Goal: Task Accomplishment & Management: Contribute content

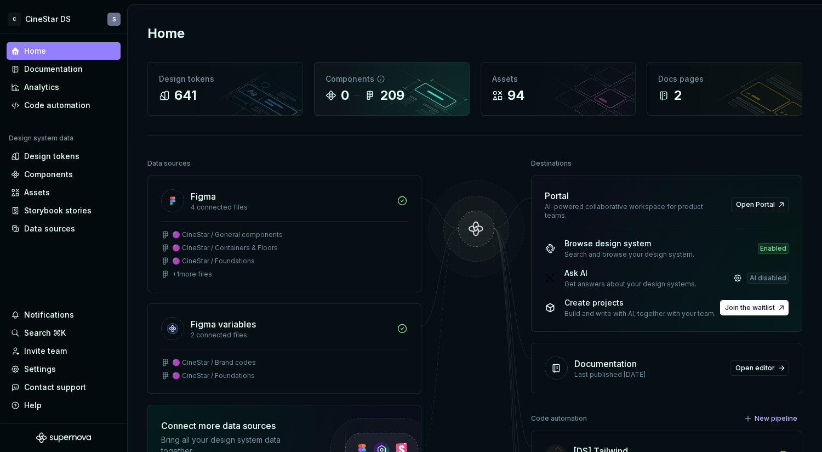
click at [342, 98] on div "0" at bounding box center [345, 96] width 8 height 18
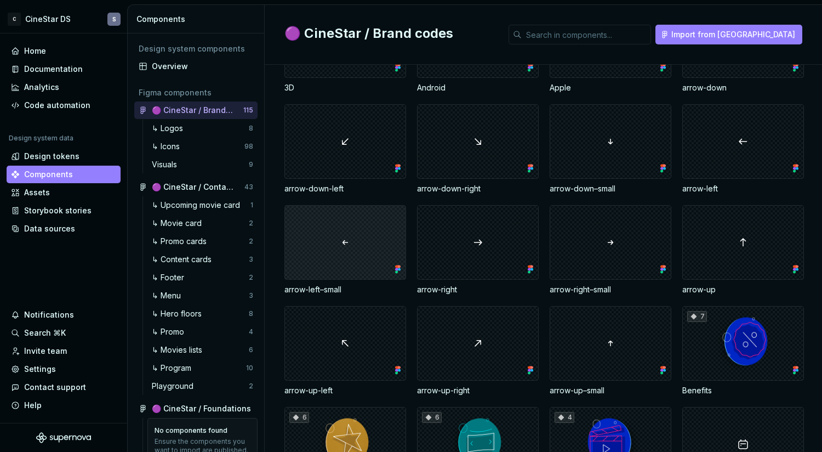
scroll to position [355, 0]
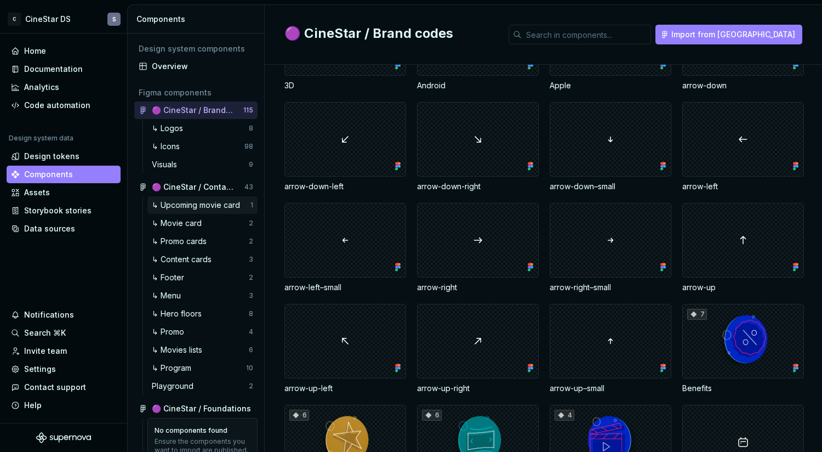
click at [179, 202] on div "↳ Upcoming movie card" at bounding box center [198, 205] width 93 height 11
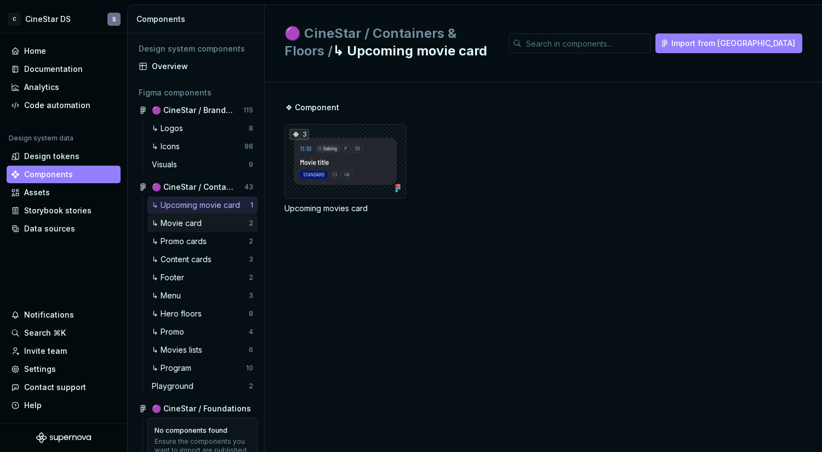
click at [183, 223] on div "↳ Movie card" at bounding box center [179, 223] width 54 height 11
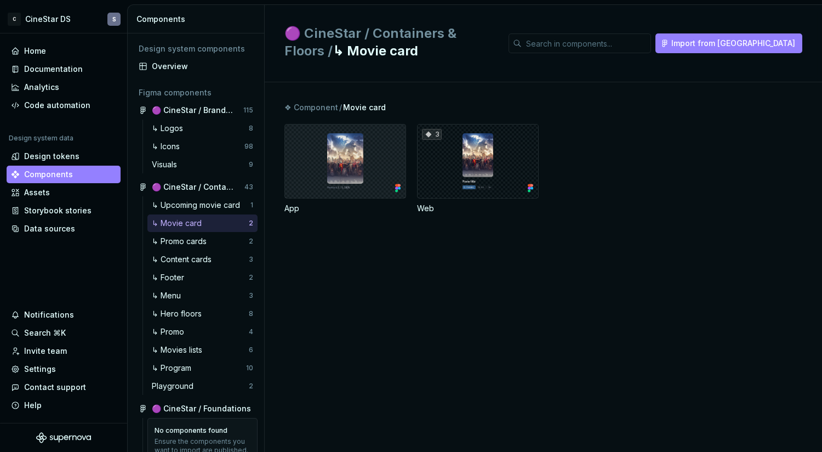
click at [376, 154] on div at bounding box center [346, 161] width 122 height 75
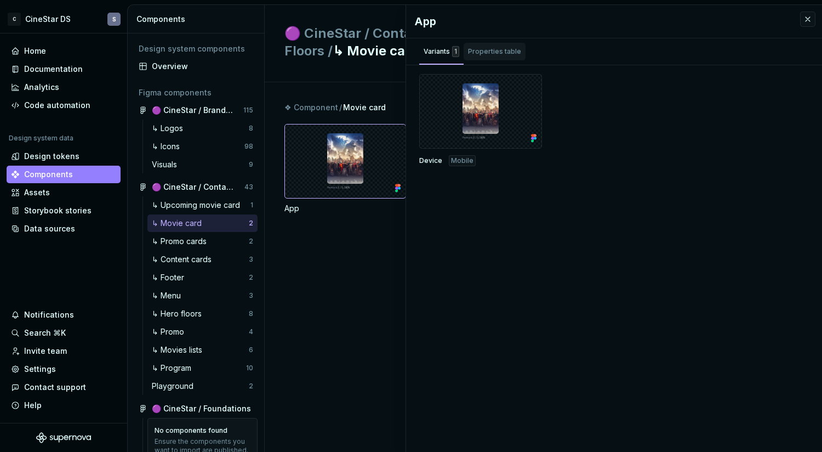
click at [493, 54] on div "Properties table" at bounding box center [494, 51] width 53 height 11
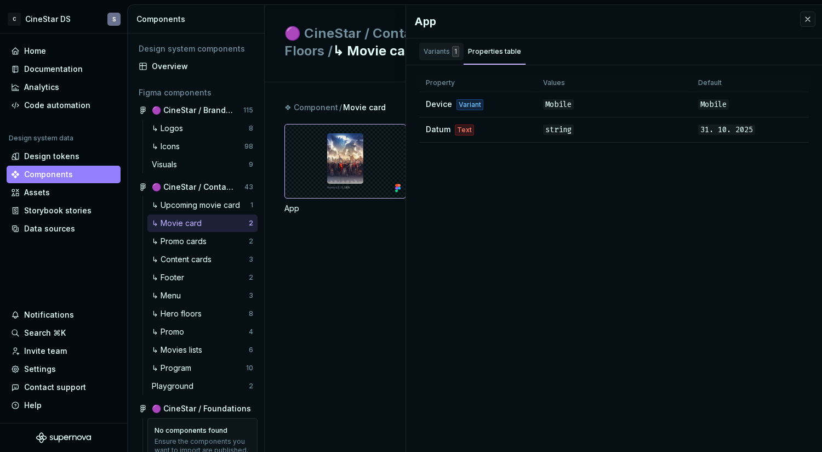
click at [424, 54] on div "Variants 1" at bounding box center [442, 51] width 36 height 11
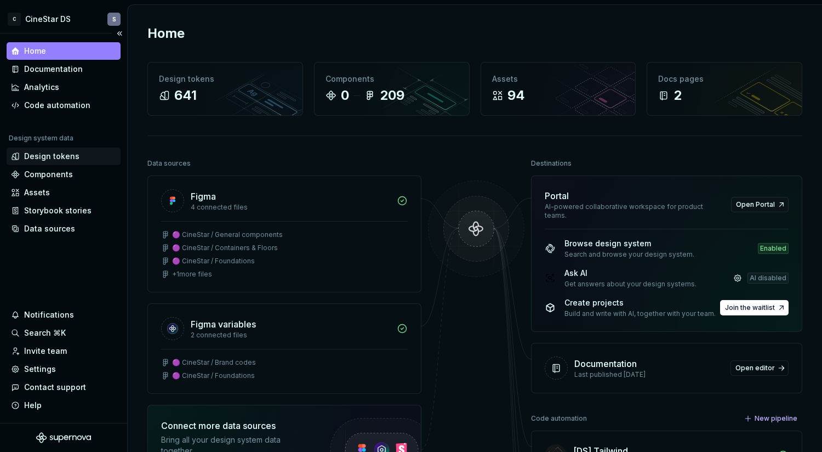
click at [61, 158] on div "Design tokens" at bounding box center [51, 156] width 55 height 11
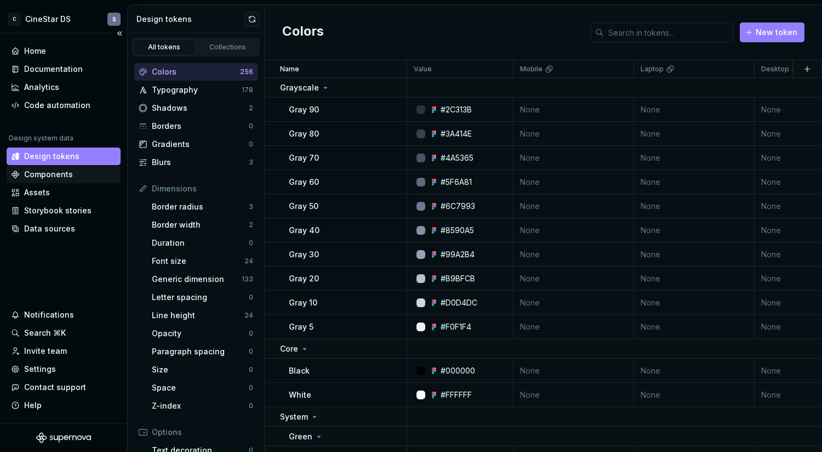
click at [66, 171] on div "Components" at bounding box center [48, 174] width 49 height 11
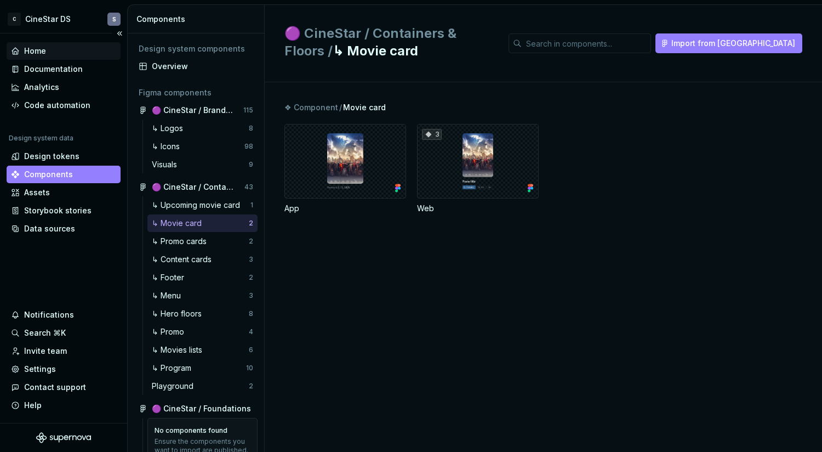
click at [59, 44] on div "Home" at bounding box center [64, 51] width 114 height 18
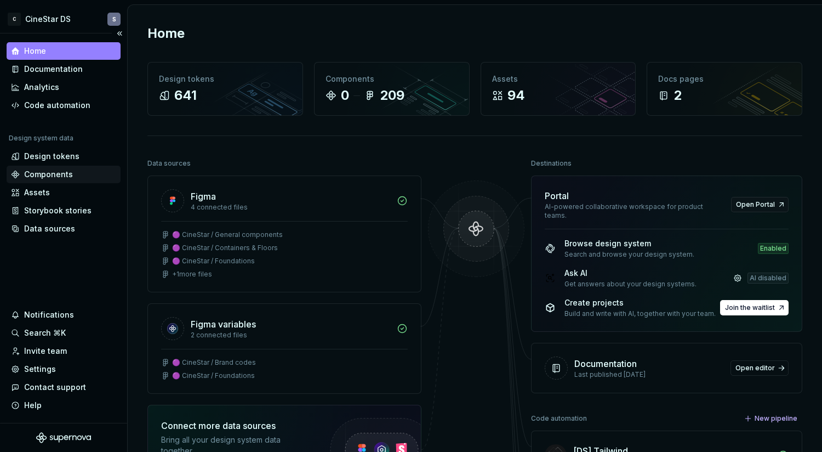
click at [35, 175] on div "Components" at bounding box center [48, 174] width 49 height 11
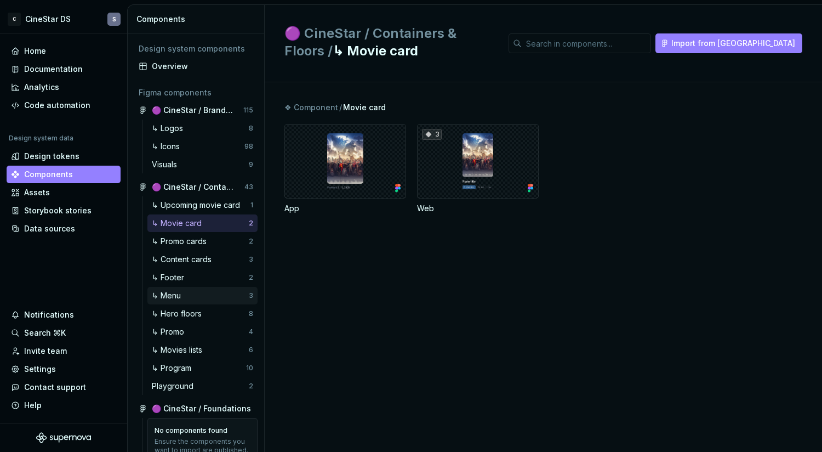
click at [169, 293] on div "↳ Menu" at bounding box center [168, 295] width 33 height 11
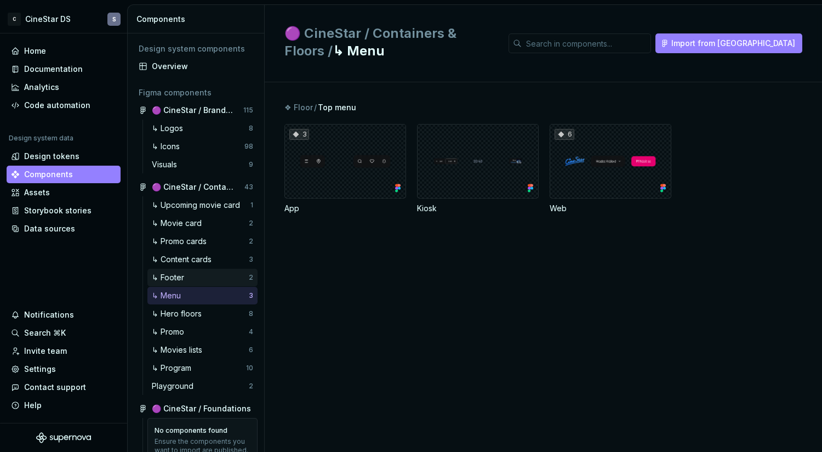
click at [178, 274] on div "↳ Footer" at bounding box center [170, 277] width 37 height 11
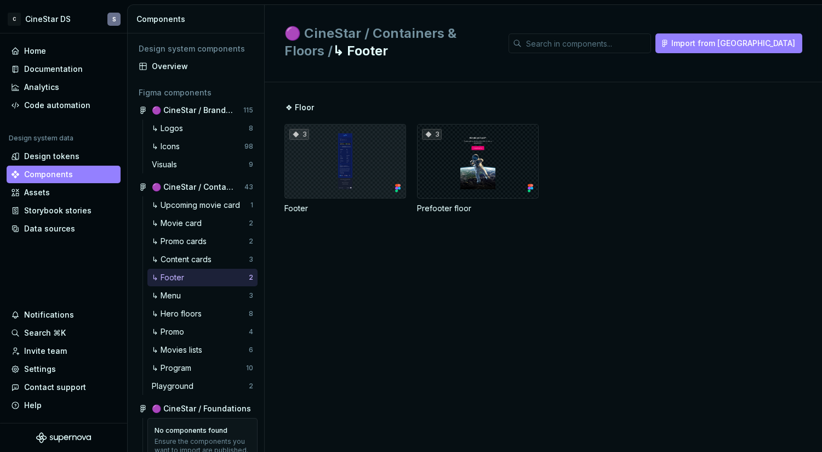
click at [371, 168] on div "3" at bounding box center [346, 161] width 122 height 75
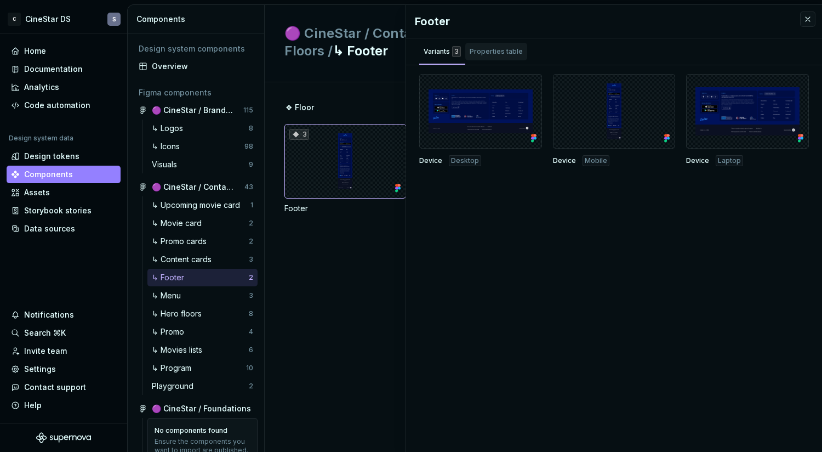
click at [493, 51] on div "Properties table" at bounding box center [496, 51] width 53 height 11
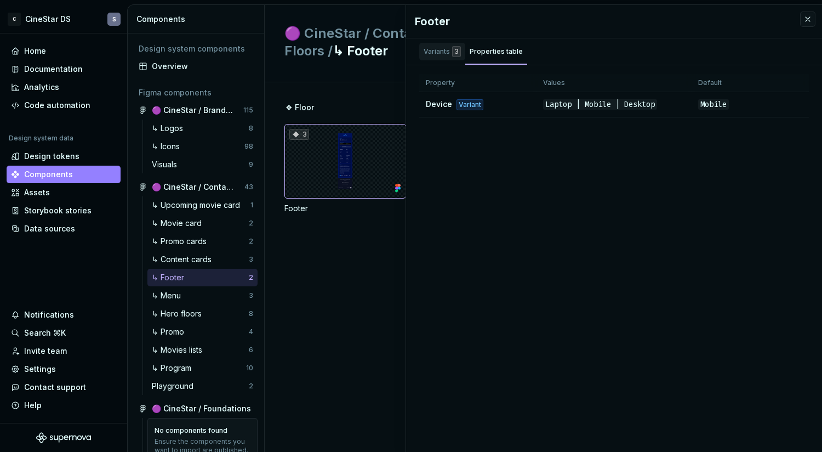
click at [436, 52] on div "Variants 3" at bounding box center [442, 51] width 37 height 11
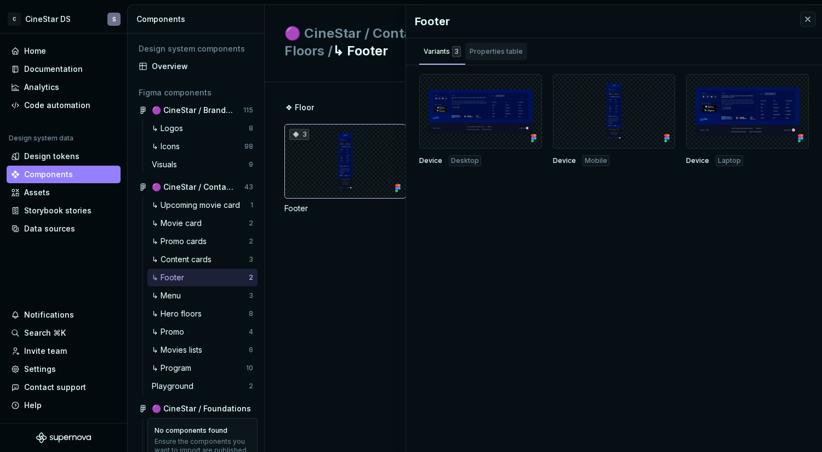
click at [474, 50] on div "Properties table" at bounding box center [496, 51] width 53 height 11
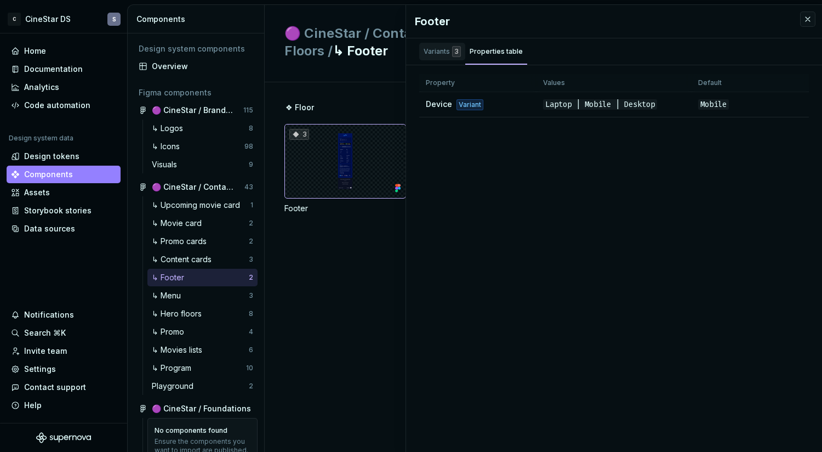
click at [437, 50] on div "Variants 3" at bounding box center [442, 51] width 37 height 11
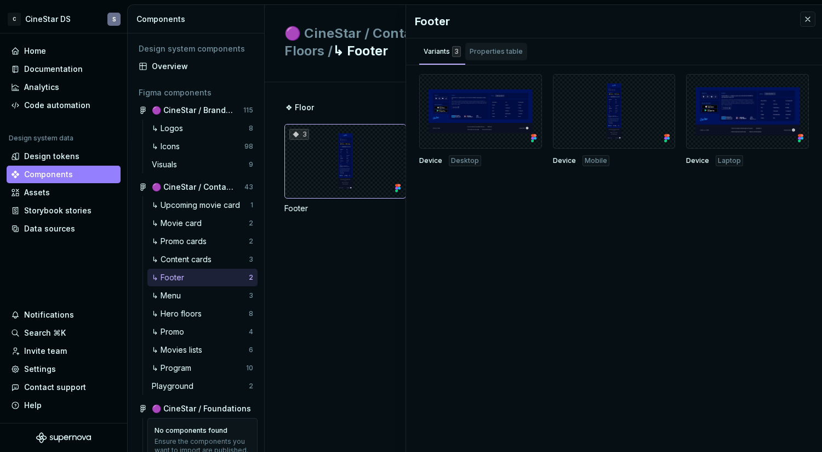
click at [475, 50] on div "Properties table" at bounding box center [496, 51] width 53 height 11
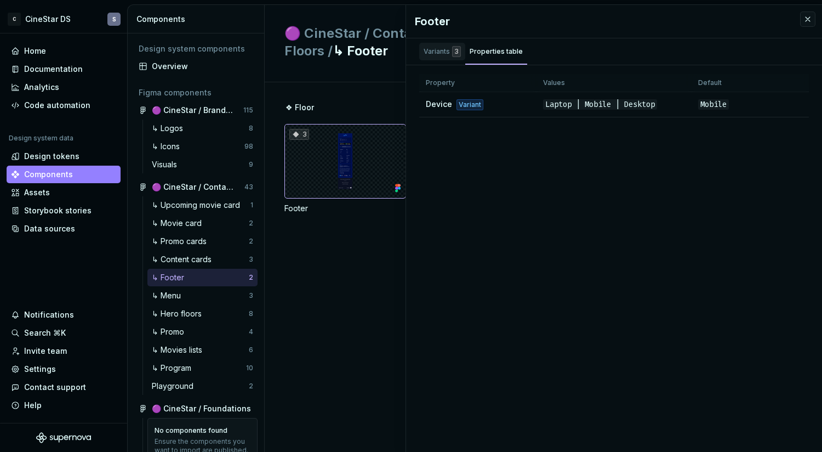
click at [430, 51] on div "Variants 3" at bounding box center [442, 51] width 37 height 11
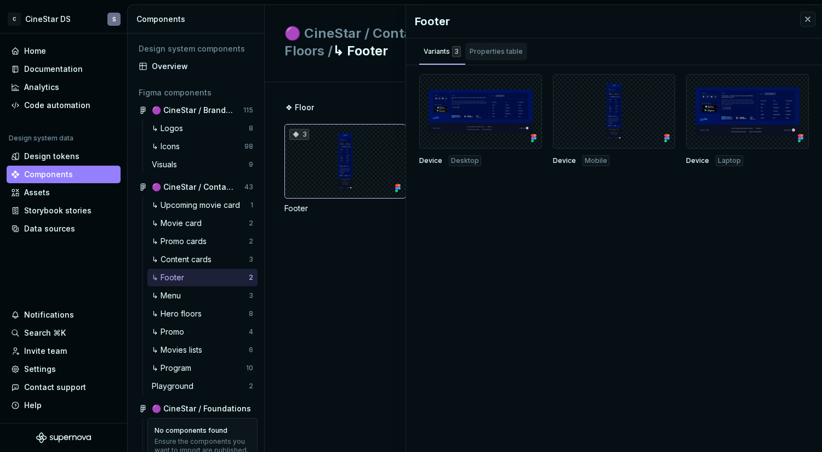
click at [488, 51] on div "Properties table" at bounding box center [496, 51] width 53 height 11
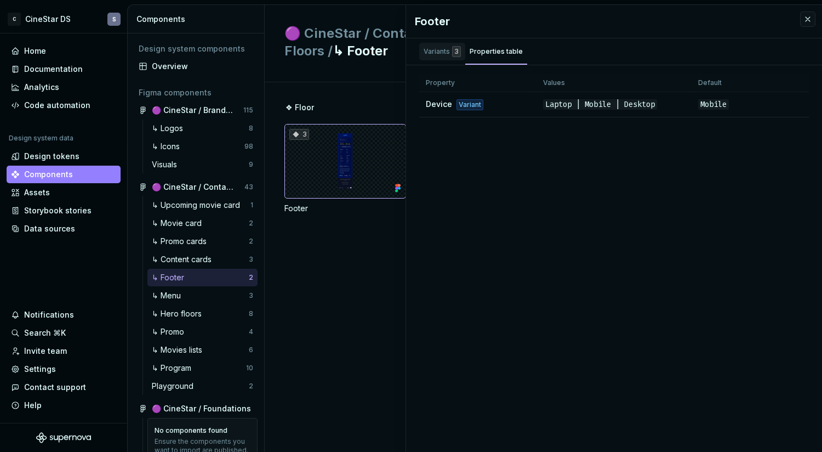
click at [444, 51] on div "Variants 3" at bounding box center [442, 51] width 37 height 11
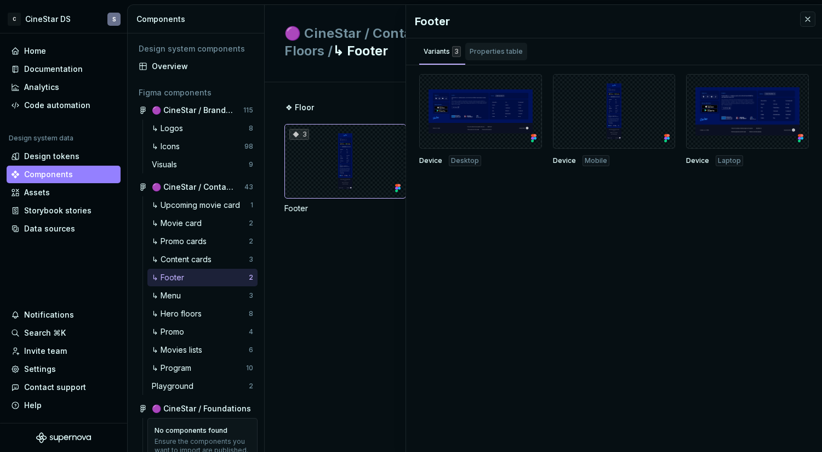
click at [480, 50] on div "Properties table" at bounding box center [496, 51] width 53 height 11
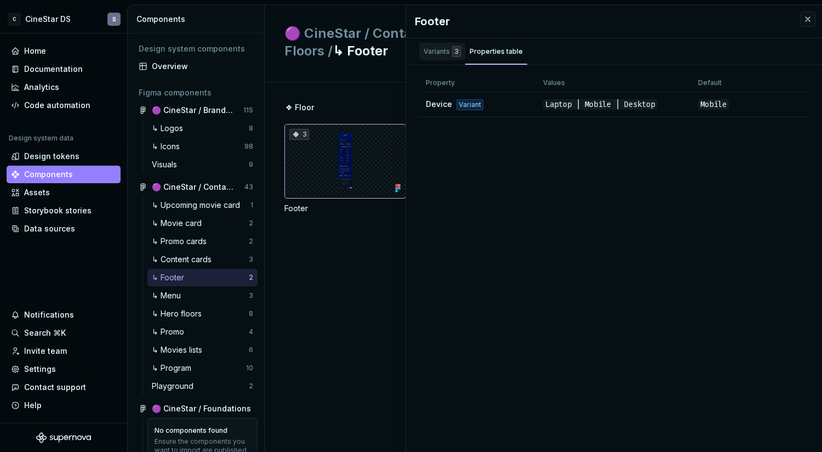
click at [437, 50] on div "Variants 3" at bounding box center [442, 51] width 37 height 11
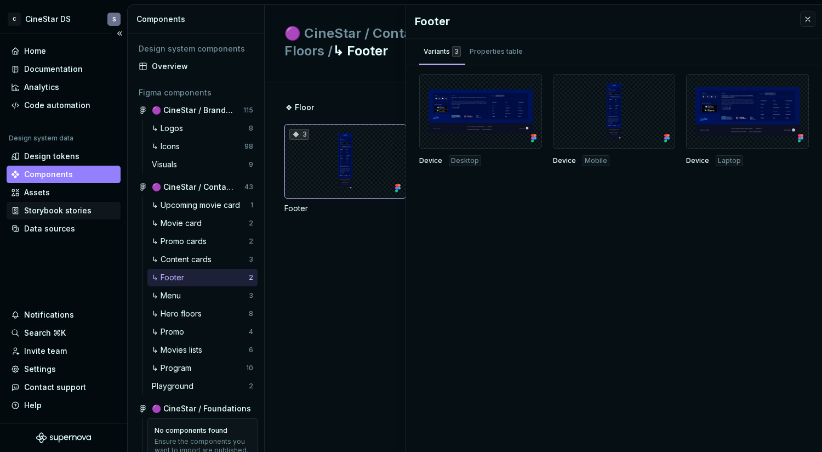
click at [42, 212] on div "Storybook stories" at bounding box center [57, 210] width 67 height 11
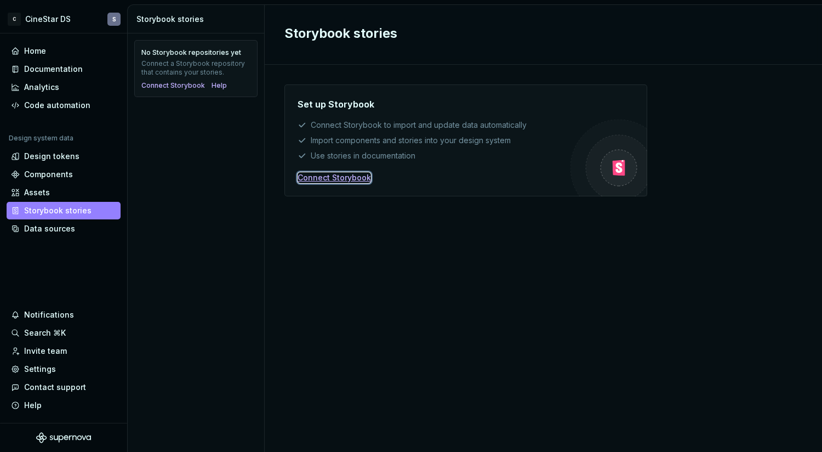
click at [349, 177] on div "Connect Storybook" at bounding box center [334, 177] width 73 height 11
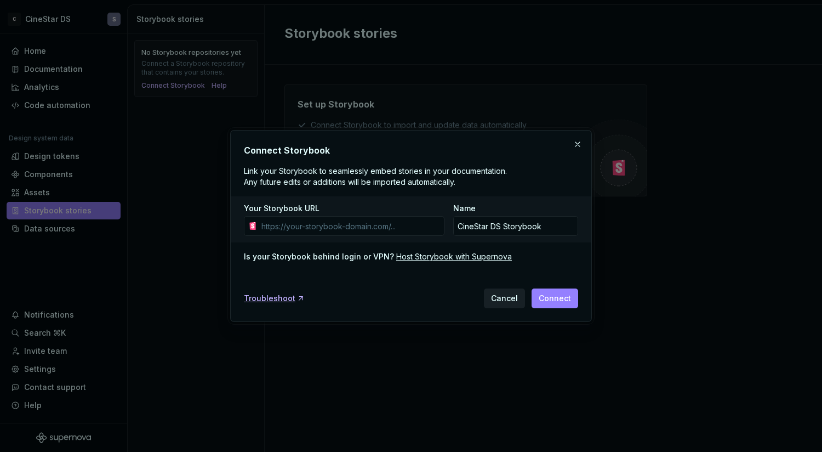
click at [509, 295] on span "Cancel" at bounding box center [504, 298] width 27 height 11
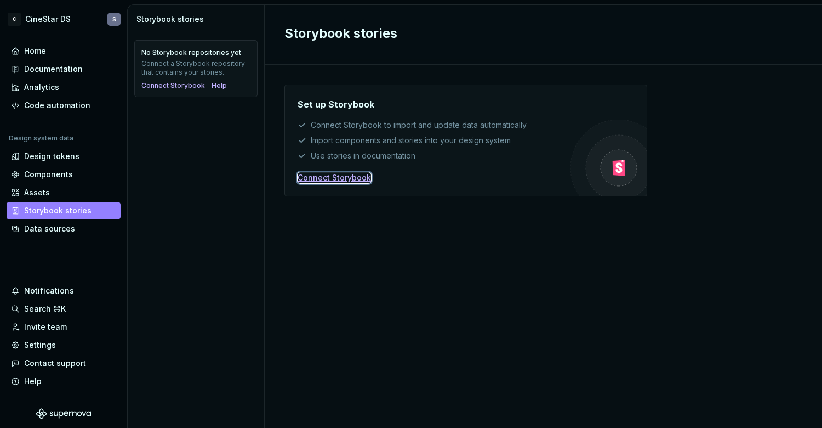
click at [318, 180] on div "Connect Storybook" at bounding box center [334, 177] width 73 height 11
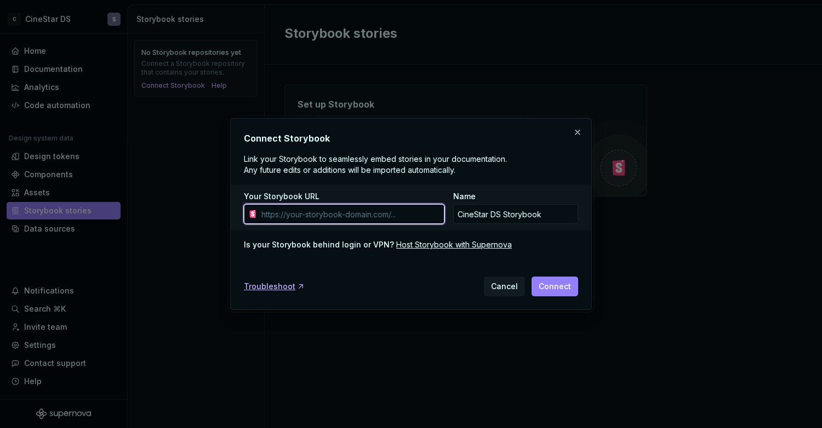
paste input "[URL][DOMAIN_NAME]"
type input "[URL][DOMAIN_NAME]"
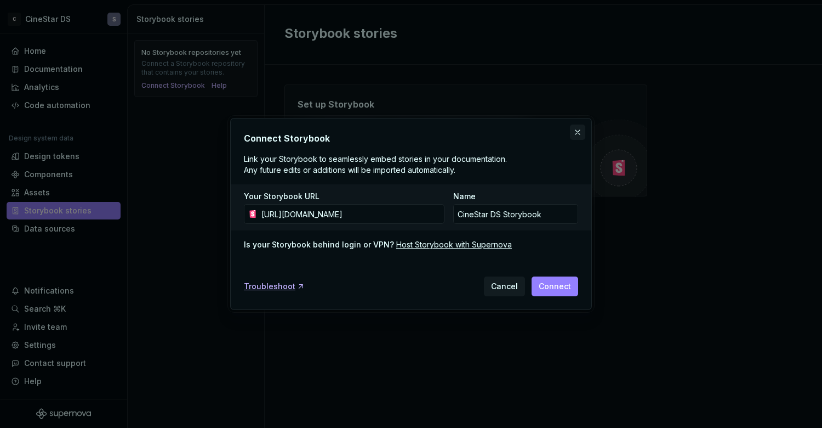
click at [578, 130] on button "button" at bounding box center [577, 131] width 15 height 15
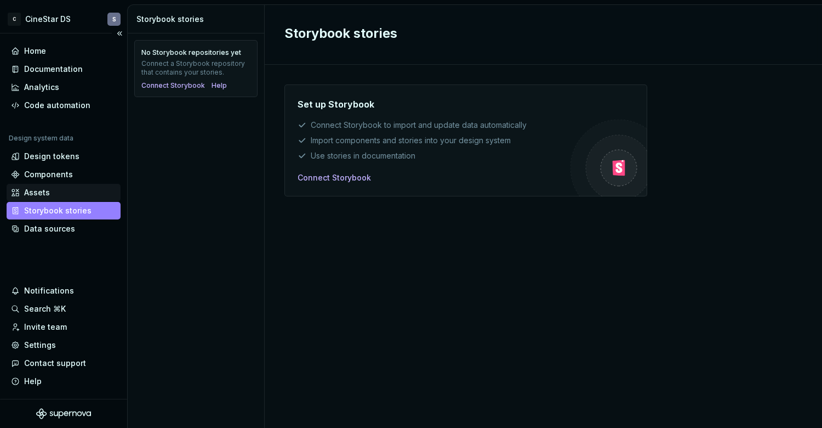
click at [38, 191] on div "Assets" at bounding box center [37, 192] width 26 height 11
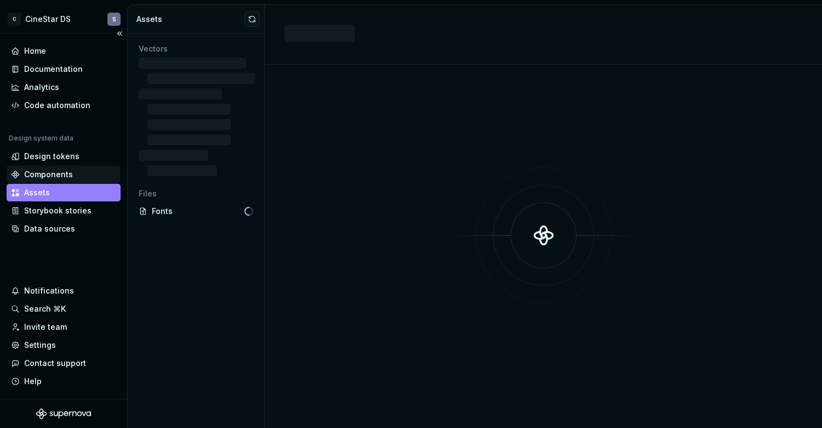
click at [41, 172] on div "Components" at bounding box center [48, 174] width 49 height 11
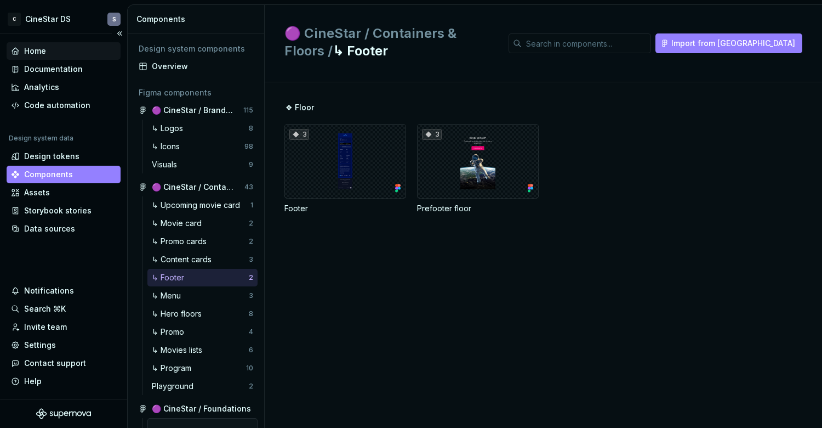
click at [33, 53] on div "Home" at bounding box center [35, 51] width 22 height 11
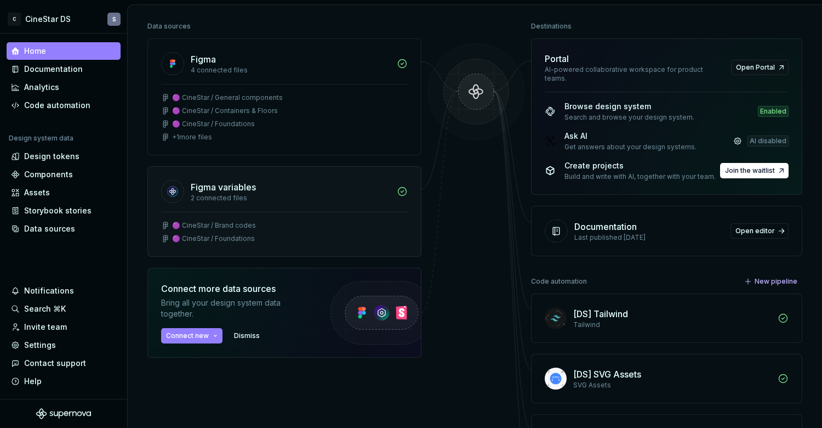
scroll to position [138, 0]
click at [209, 335] on button "Connect new" at bounding box center [191, 334] width 61 height 15
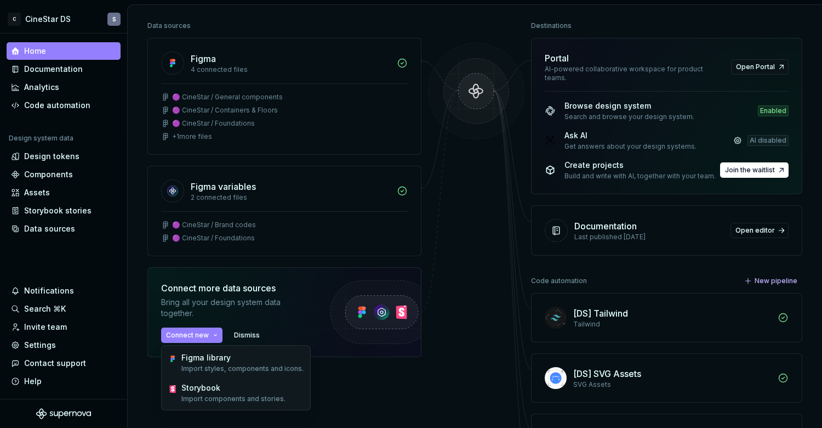
click at [459, 246] on div at bounding box center [477, 270] width 110 height 505
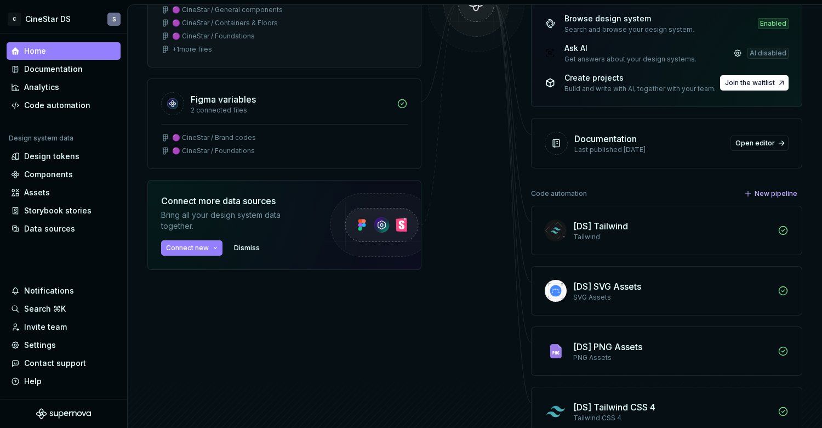
scroll to position [269, 0]
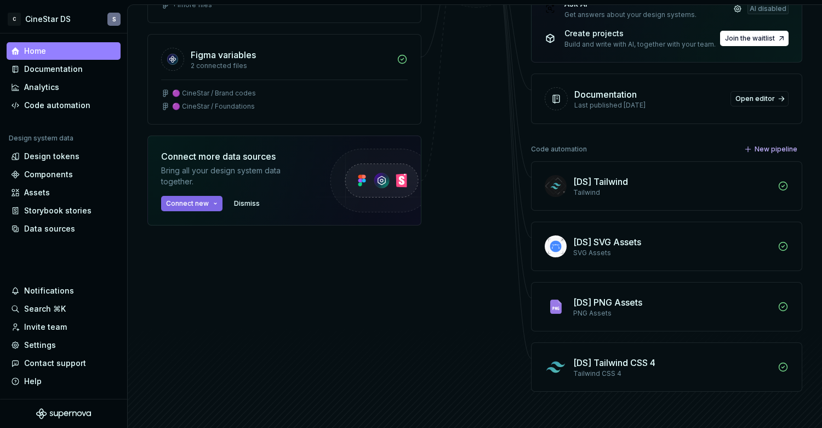
click at [206, 204] on span "Connect new" at bounding box center [187, 203] width 43 height 9
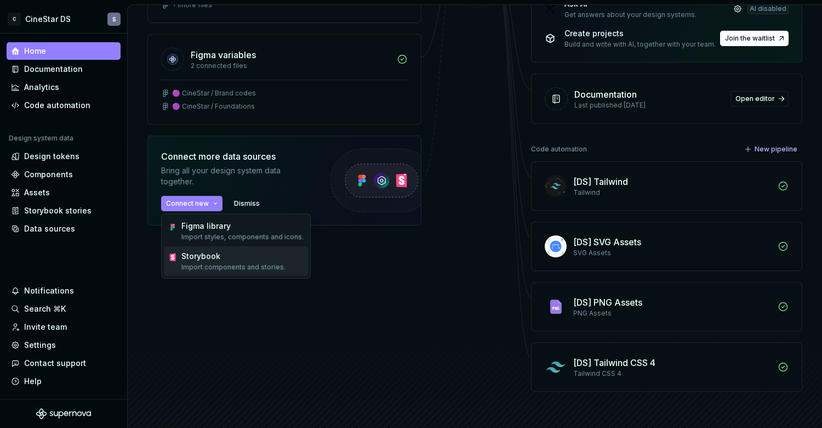
click at [228, 263] on p "Import components and stories." at bounding box center [233, 267] width 104 height 9
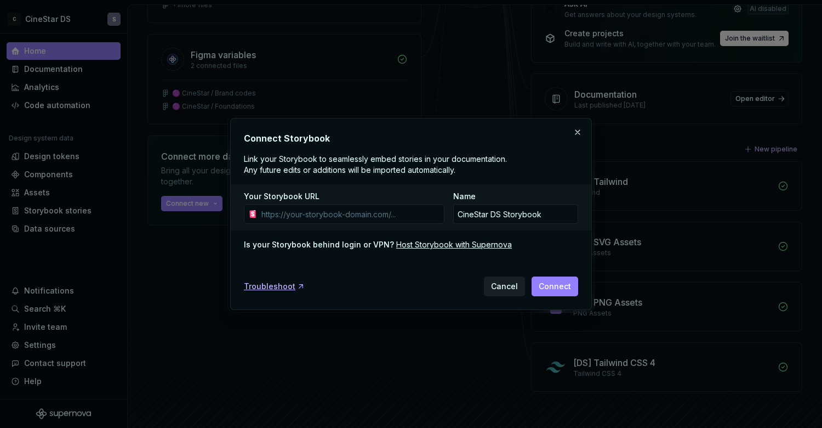
click at [504, 284] on span "Cancel" at bounding box center [504, 286] width 27 height 11
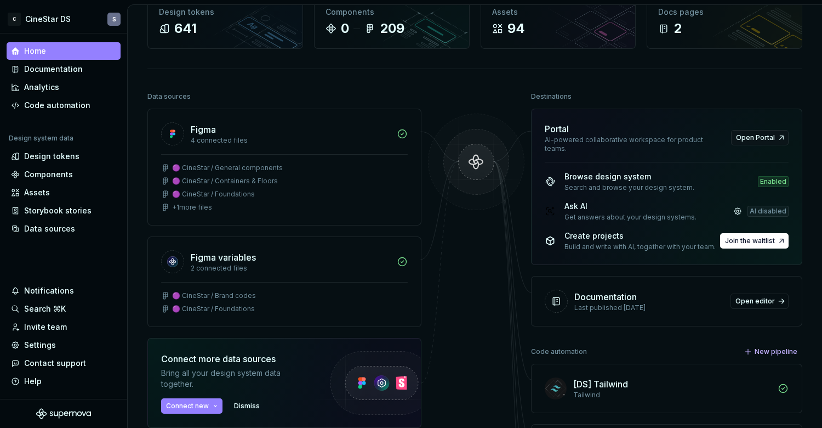
scroll to position [0, 0]
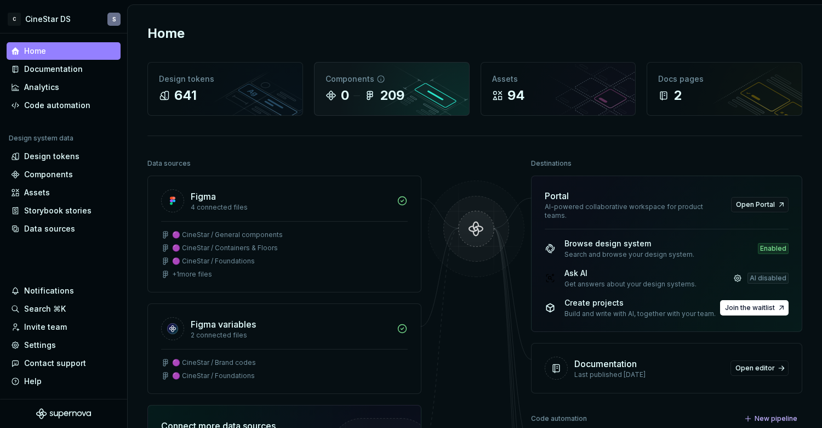
click at [345, 96] on div "0" at bounding box center [345, 96] width 8 height 18
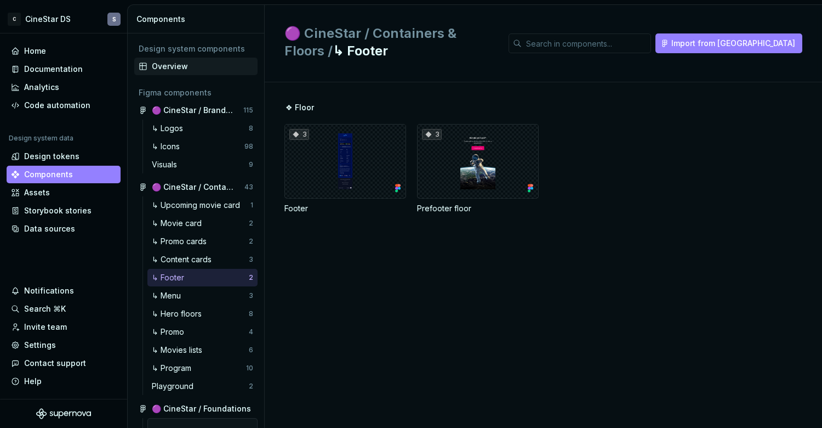
click at [177, 66] on div "Overview" at bounding box center [202, 66] width 101 height 11
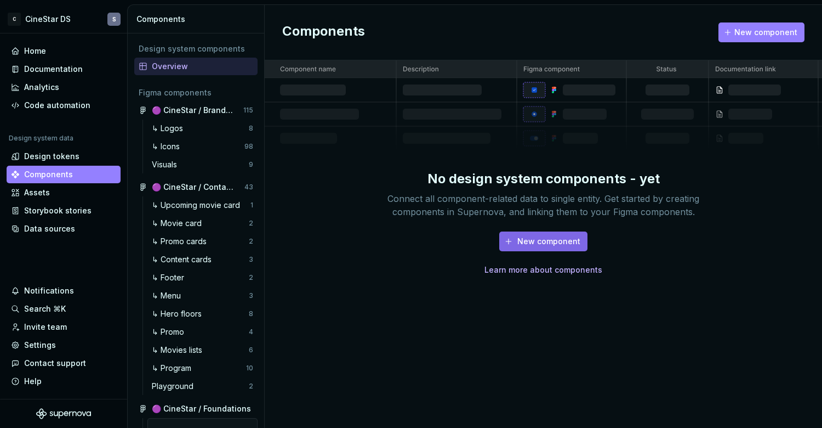
click at [542, 240] on span "New component" at bounding box center [549, 241] width 63 height 11
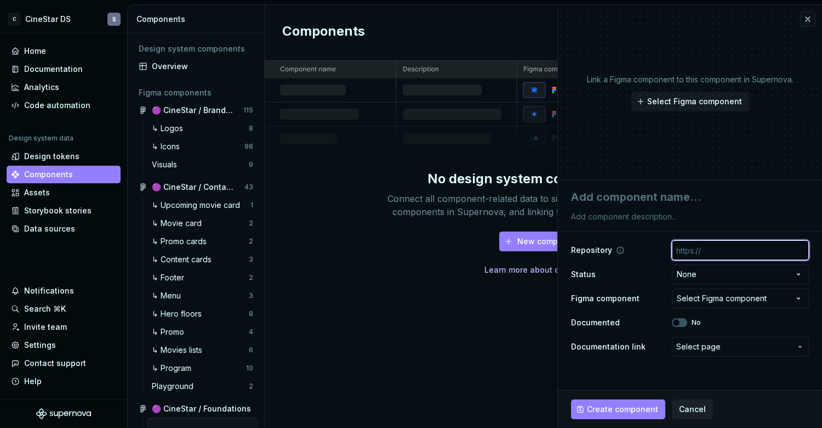
click at [707, 249] on input "text" at bounding box center [740, 250] width 137 height 20
click at [696, 272] on html "C CineStar DS S Home Documentation Analytics Code automation Design system data…" at bounding box center [411, 214] width 822 height 428
click at [640, 232] on html "C CineStar DS S Home Documentation Analytics Code automation Design system data…" at bounding box center [411, 214] width 822 height 428
click at [712, 302] on div "Select Figma component" at bounding box center [722, 298] width 90 height 11
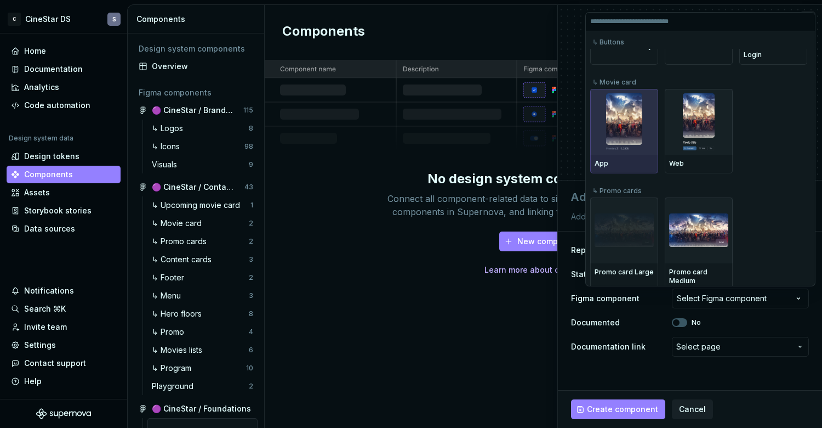
scroll to position [289, 0]
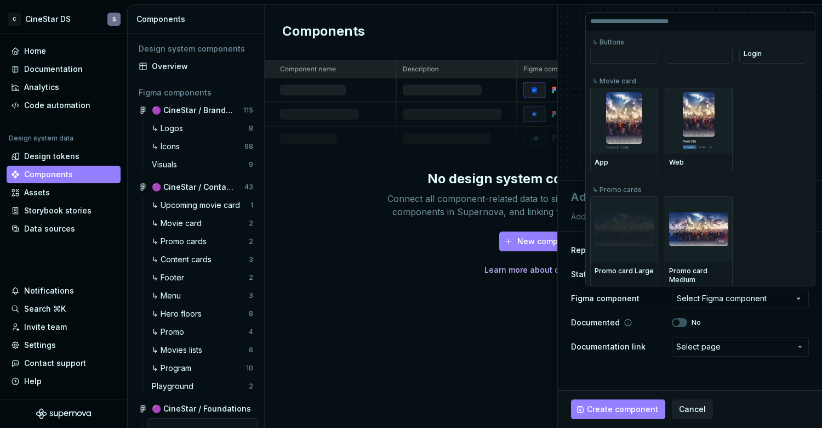
click at [719, 320] on html "C CineStar DS S Home Documentation Analytics Code automation Design system data…" at bounding box center [411, 214] width 822 height 428
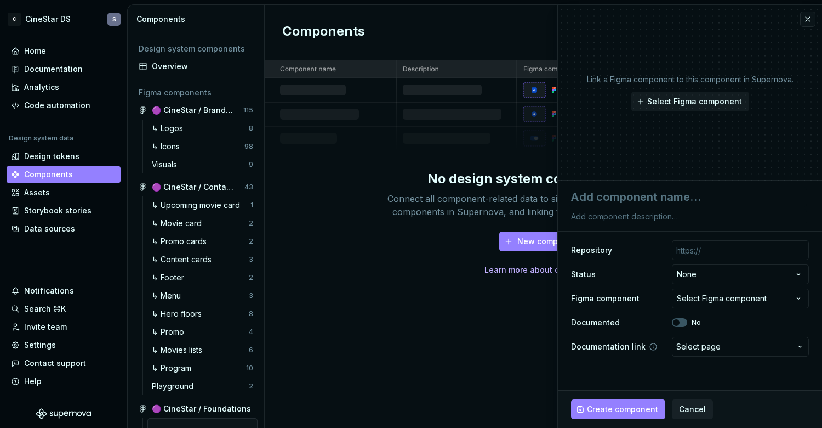
click at [729, 343] on span "Select page" at bounding box center [733, 346] width 115 height 11
click at [657, 361] on html "C CineStar DS S Home Documentation Analytics Code automation Design system data…" at bounding box center [411, 214] width 822 height 428
click at [56, 55] on div "Home" at bounding box center [63, 51] width 105 height 11
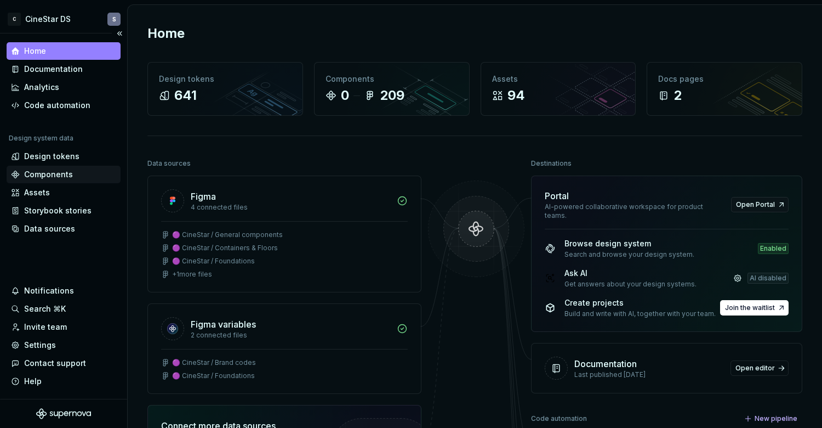
click at [53, 173] on div "Components" at bounding box center [48, 174] width 49 height 11
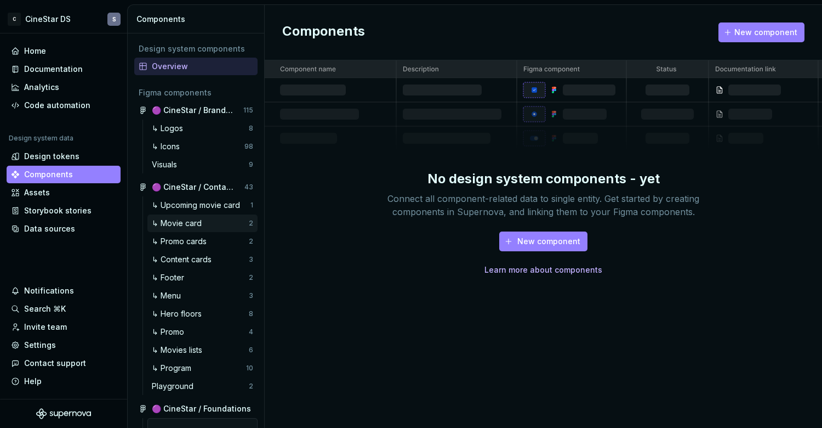
click at [204, 224] on div "↳ Movie card" at bounding box center [179, 223] width 54 height 11
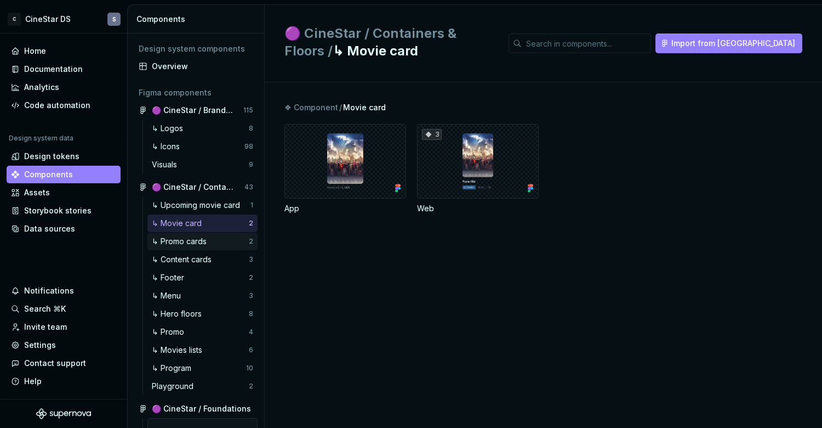
click at [201, 242] on div "↳ Promo cards" at bounding box center [181, 241] width 59 height 11
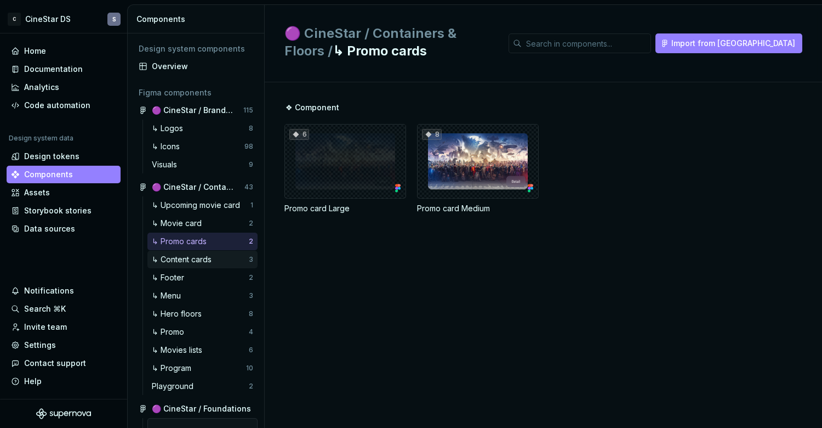
click at [194, 260] on div "↳ Content cards" at bounding box center [184, 259] width 64 height 11
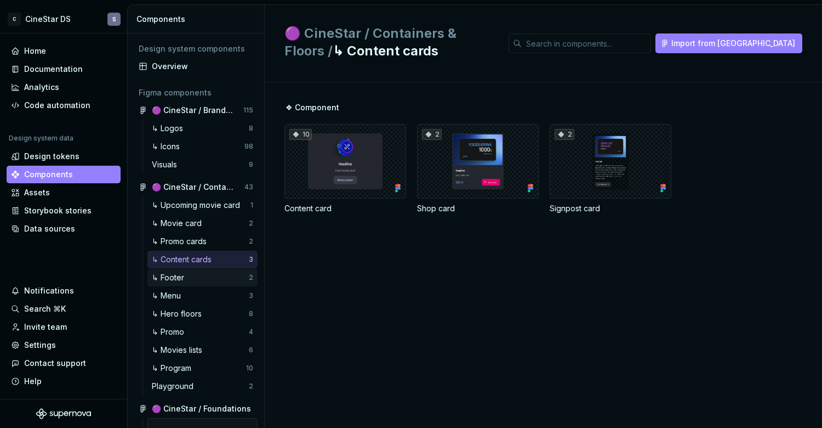
click at [180, 273] on div "↳ Footer" at bounding box center [170, 277] width 37 height 11
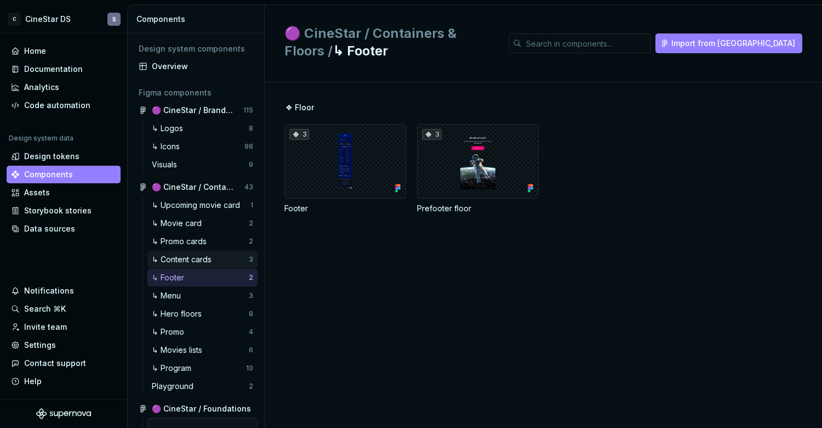
click at [190, 259] on div "↳ Content cards" at bounding box center [184, 259] width 64 height 11
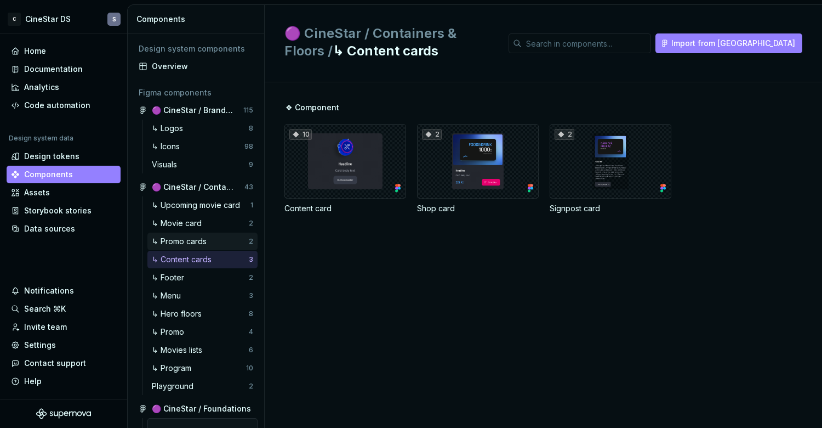
click at [194, 237] on div "↳ Promo cards" at bounding box center [181, 241] width 59 height 11
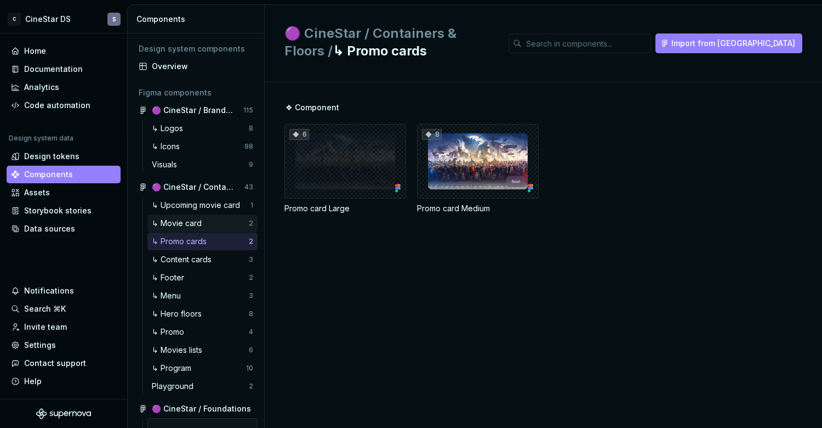
click at [198, 222] on div "↳ Movie card" at bounding box center [179, 223] width 54 height 11
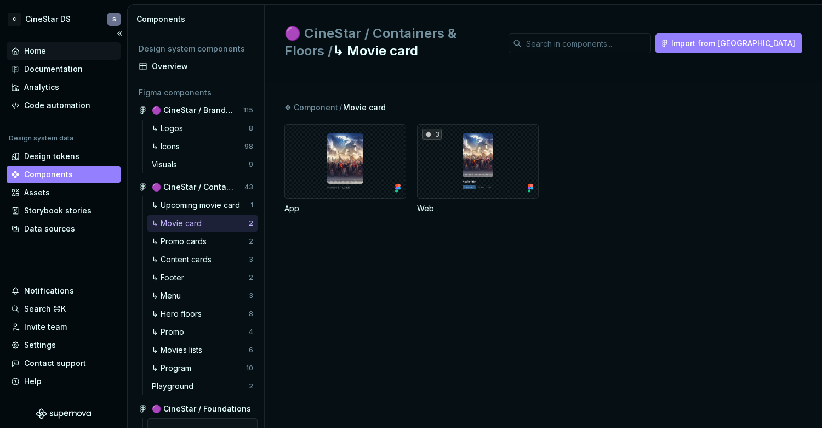
click at [36, 49] on div "Home" at bounding box center [35, 51] width 22 height 11
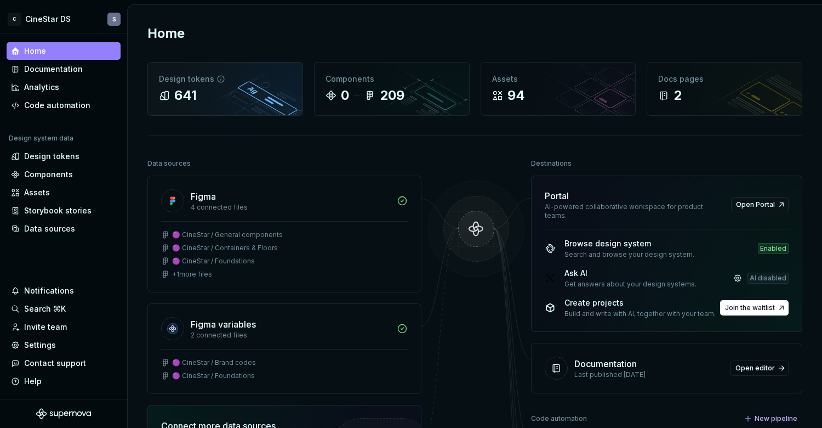
click at [248, 96] on div "641" at bounding box center [225, 96] width 133 height 18
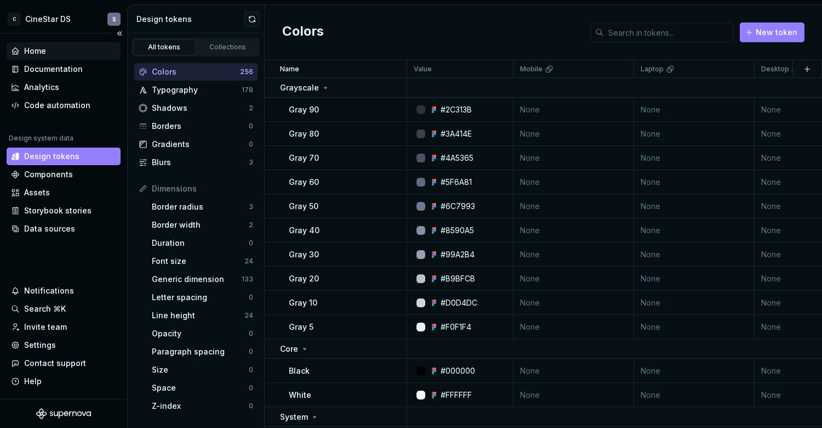
click at [48, 53] on div "Home" at bounding box center [63, 51] width 105 height 11
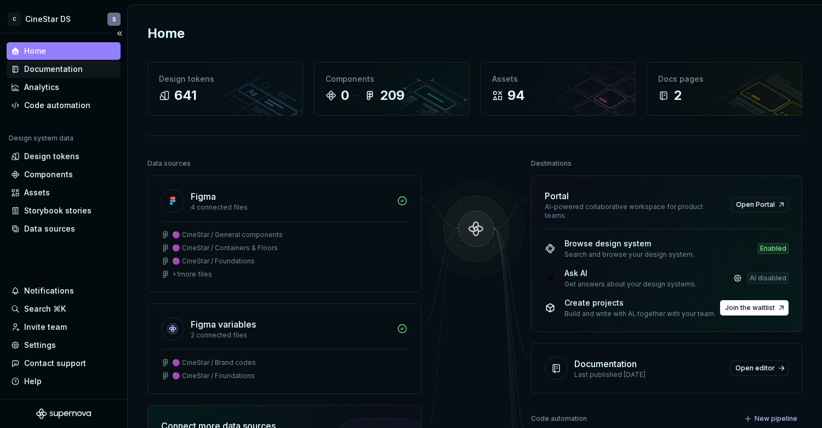
click at [47, 71] on div "Documentation" at bounding box center [53, 69] width 59 height 11
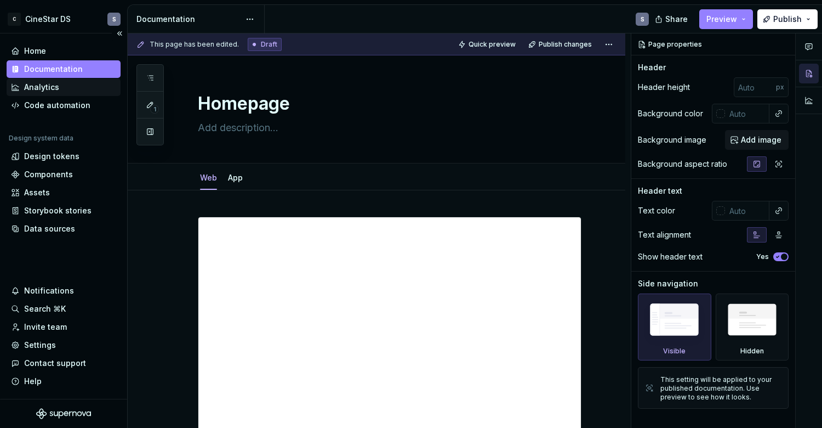
click at [51, 87] on div "Analytics" at bounding box center [41, 87] width 35 height 11
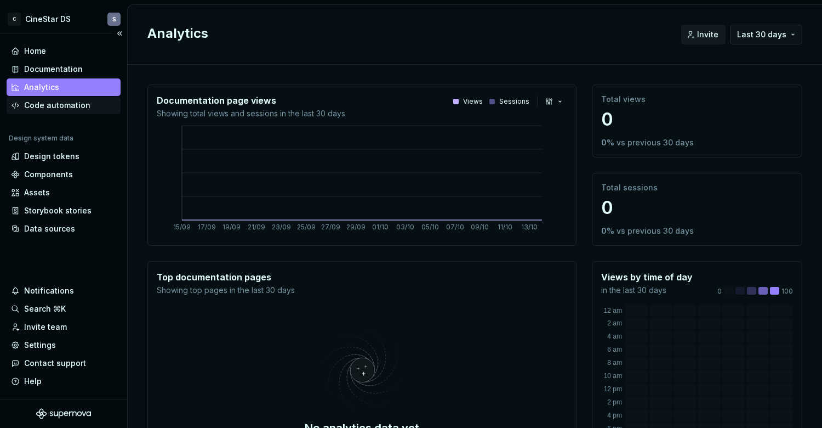
click at [50, 105] on div "Code automation" at bounding box center [57, 105] width 66 height 11
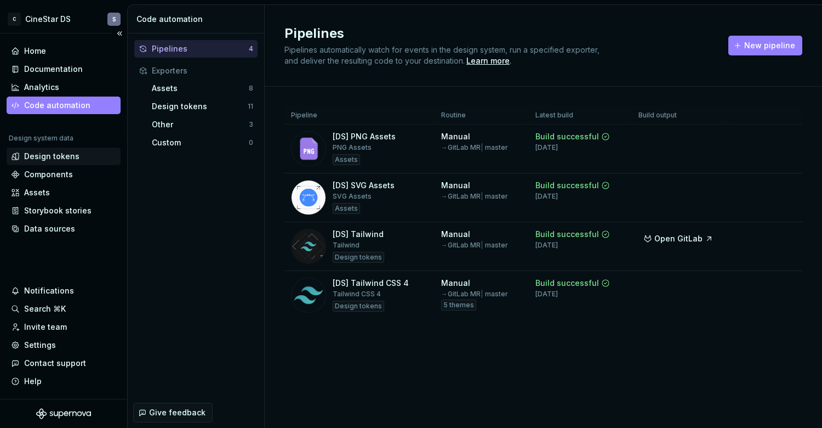
click at [50, 159] on div "Design tokens" at bounding box center [51, 156] width 55 height 11
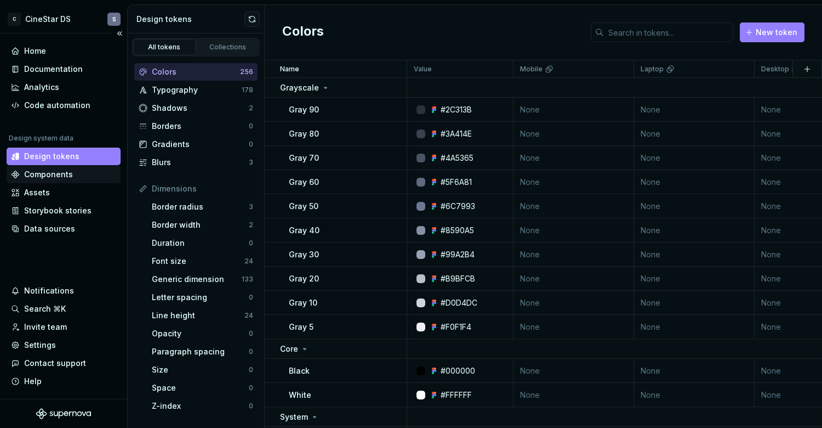
click at [61, 178] on div "Components" at bounding box center [48, 174] width 49 height 11
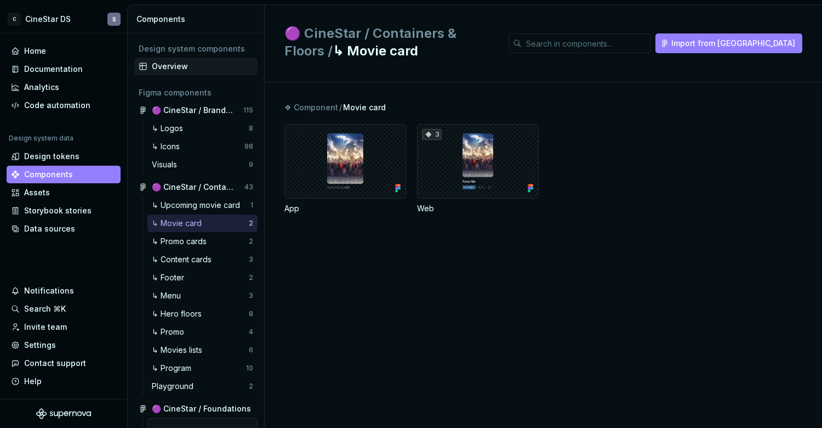
click at [187, 64] on div "Overview" at bounding box center [202, 66] width 101 height 11
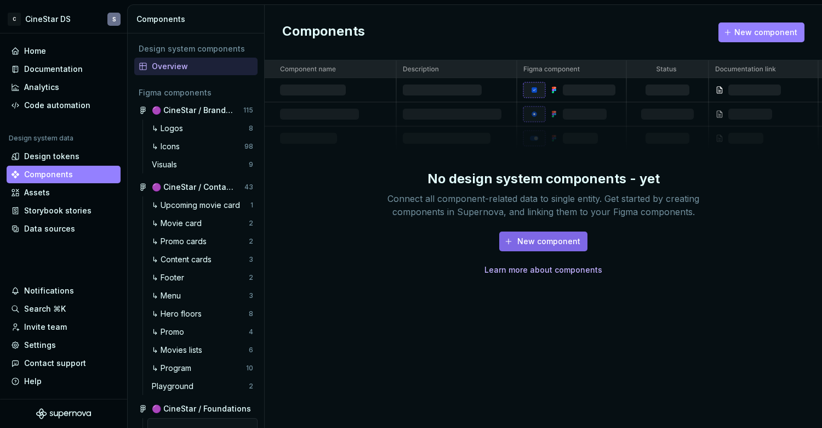
click at [522, 244] on span "New component" at bounding box center [549, 241] width 63 height 11
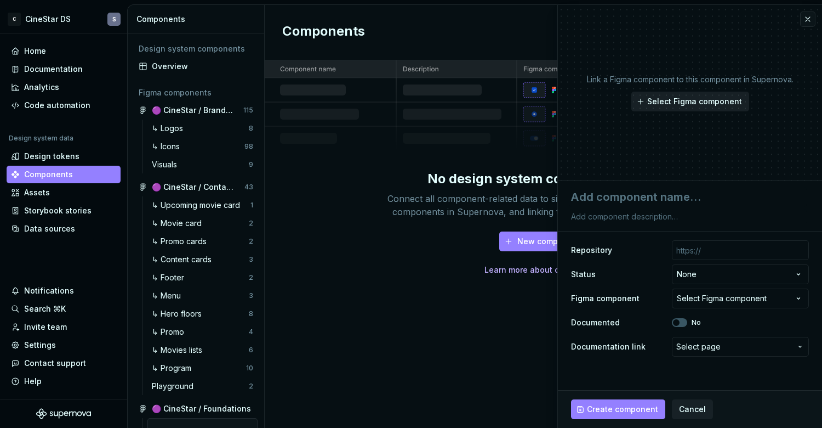
click at [691, 101] on span "Select Figma component" at bounding box center [694, 101] width 95 height 11
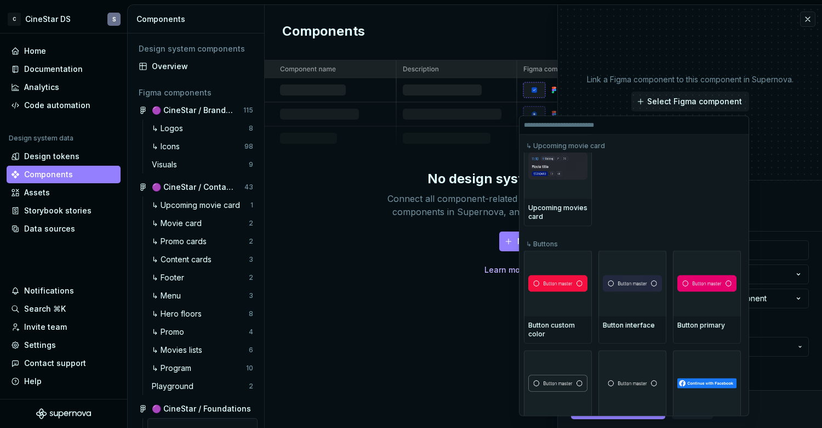
scroll to position [3, 0]
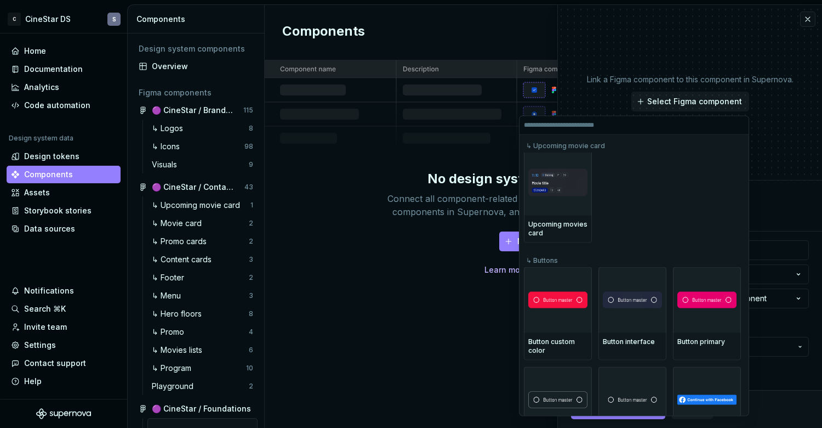
click at [566, 219] on div "Upcoming movies card" at bounding box center [557, 228] width 59 height 18
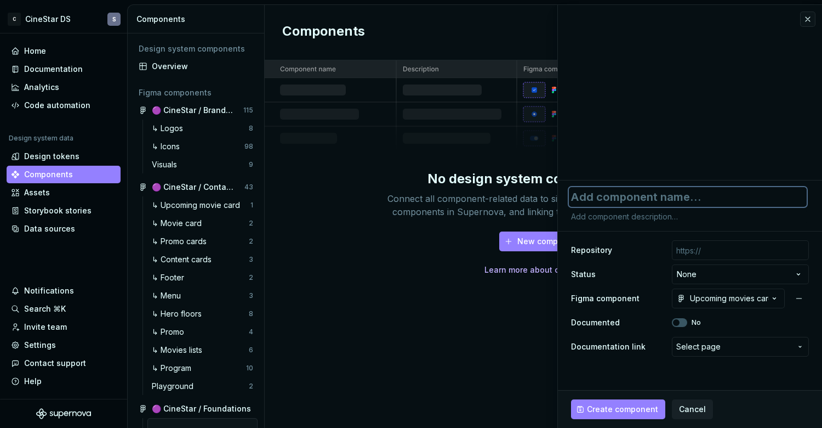
click at [615, 196] on textarea at bounding box center [688, 197] width 238 height 20
click at [612, 196] on textarea at bounding box center [688, 197] width 238 height 20
click at [806, 24] on button "button" at bounding box center [807, 19] width 15 height 15
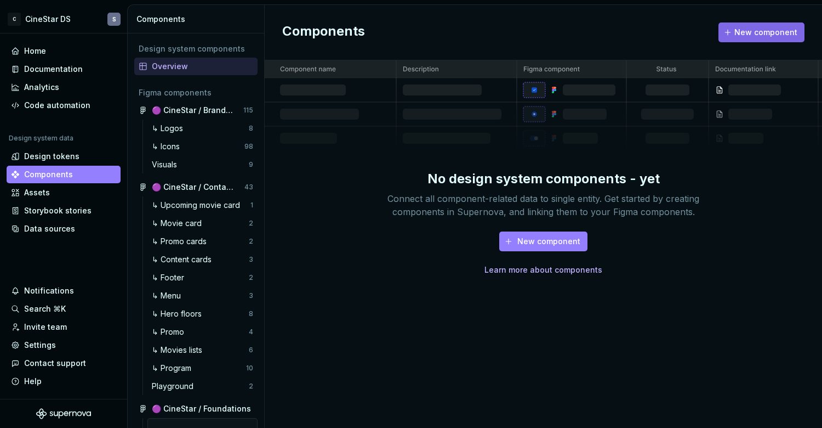
click at [752, 33] on span "New component" at bounding box center [766, 32] width 63 height 11
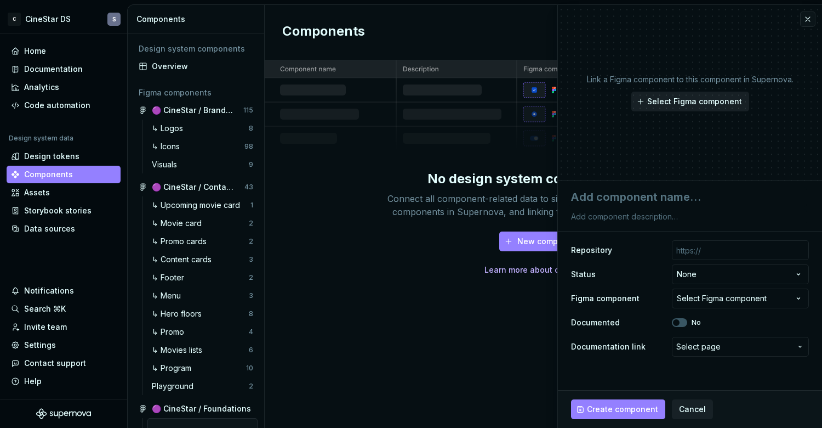
click at [663, 100] on span "Select Figma component" at bounding box center [694, 101] width 95 height 11
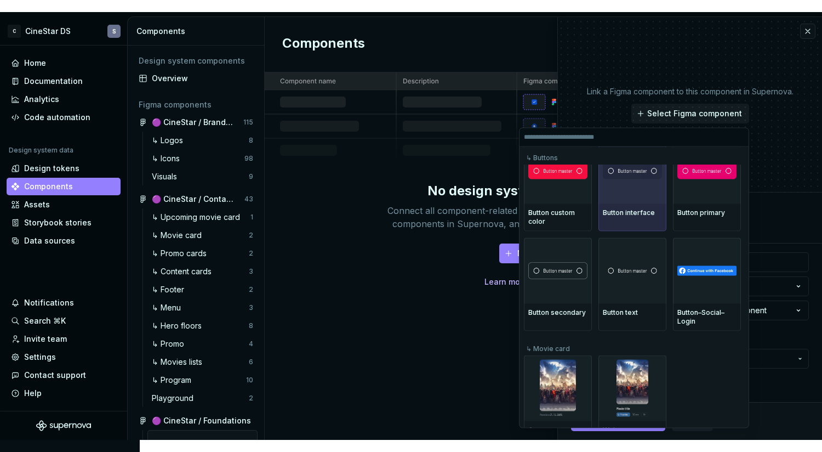
scroll to position [116, 0]
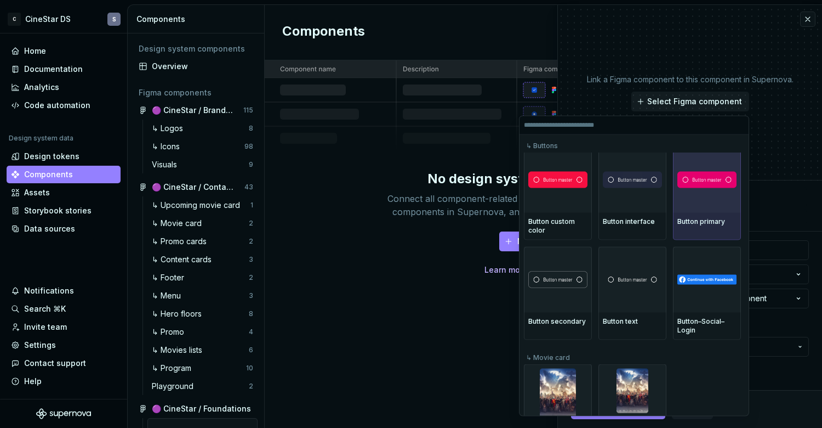
click at [710, 180] on img at bounding box center [707, 180] width 59 height 16
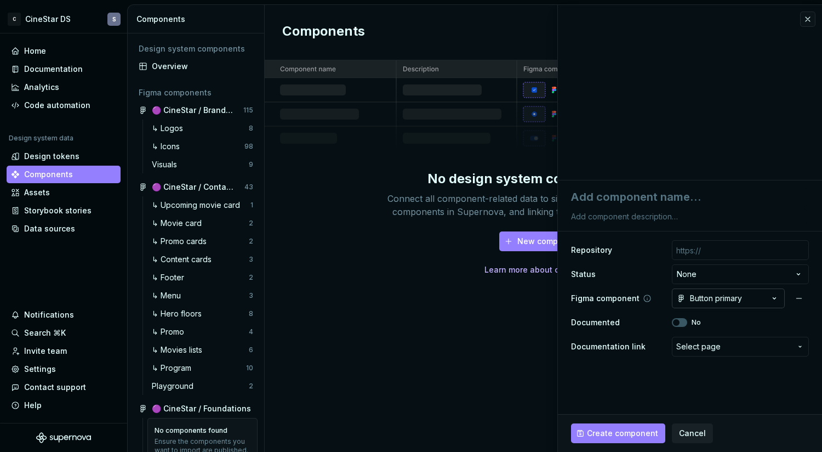
click at [723, 299] on div "Button primary" at bounding box center [709, 298] width 65 height 11
click at [648, 313] on html "C CineStar DS S Home Documentation Analytics Code automation Design system data…" at bounding box center [411, 226] width 822 height 452
click at [622, 201] on textarea at bounding box center [688, 197] width 238 height 20
click at [775, 297] on icon "button" at bounding box center [774, 298] width 11 height 11
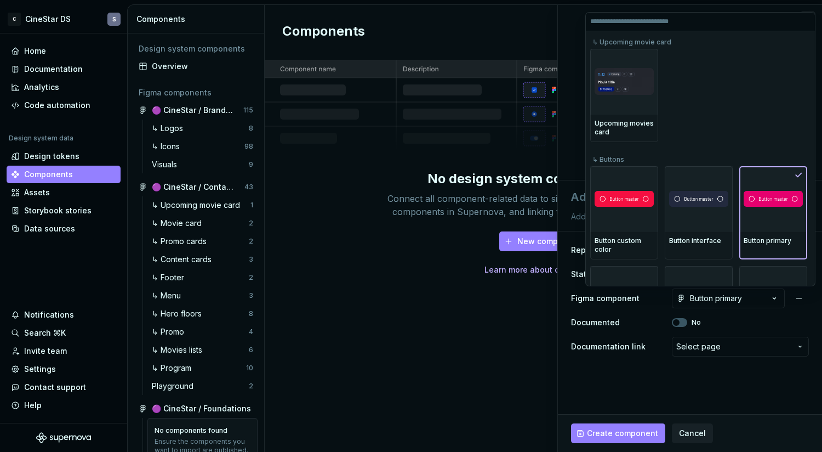
click at [645, 311] on html "C CineStar DS S Home Documentation Analytics Code automation Design system data…" at bounding box center [411, 226] width 822 height 452
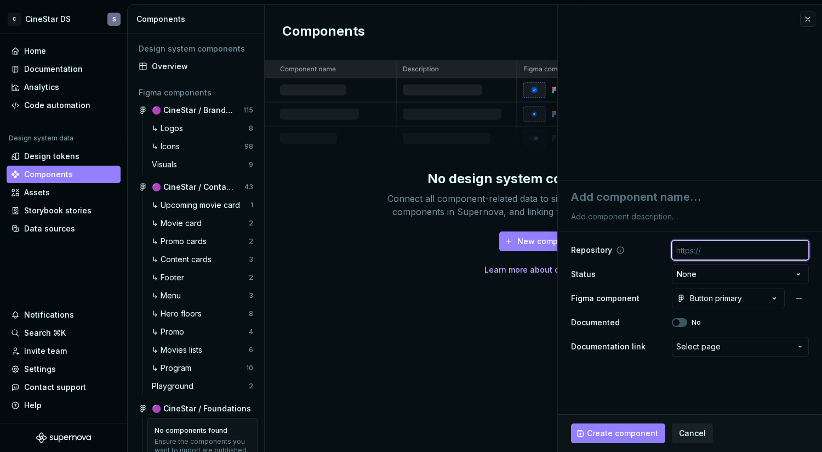
click at [700, 248] on input "text" at bounding box center [740, 250] width 137 height 20
click at [702, 252] on input "text" at bounding box center [740, 250] width 137 height 20
type textarea "*"
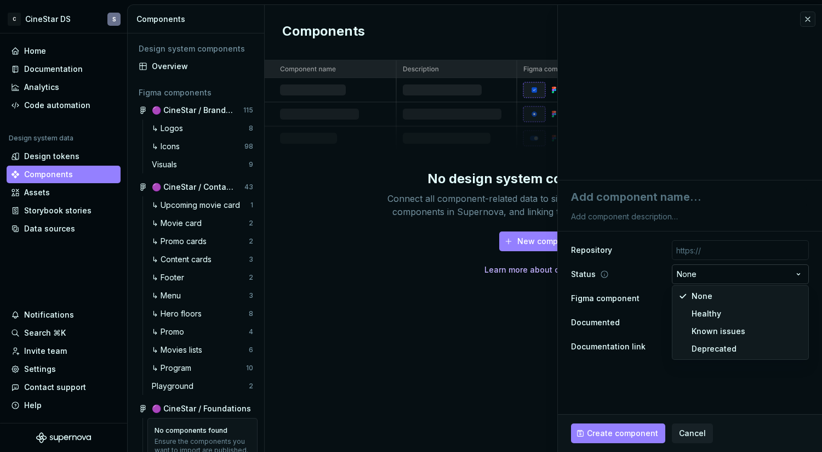
click at [799, 270] on html "C CineStar DS S Home Documentation Analytics Code automation Design system data…" at bounding box center [411, 226] width 822 height 452
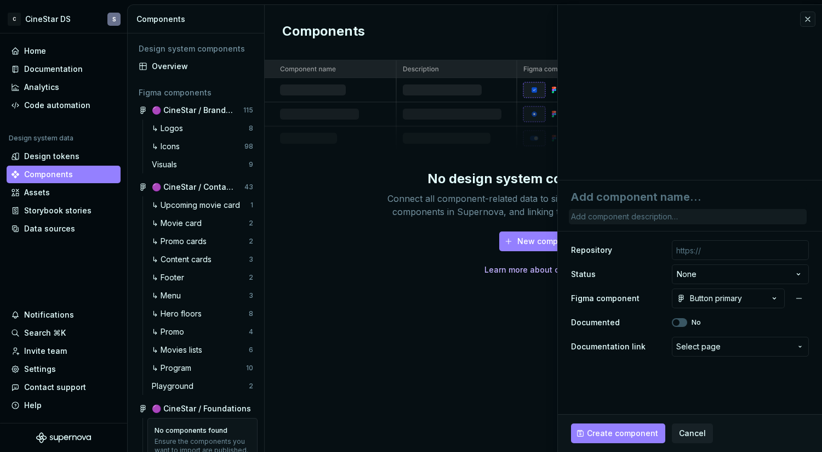
click at [778, 211] on html "C CineStar DS S Home Documentation Analytics Code automation Design system data…" at bounding box center [411, 226] width 822 height 452
click at [806, 20] on button "button" at bounding box center [807, 19] width 15 height 15
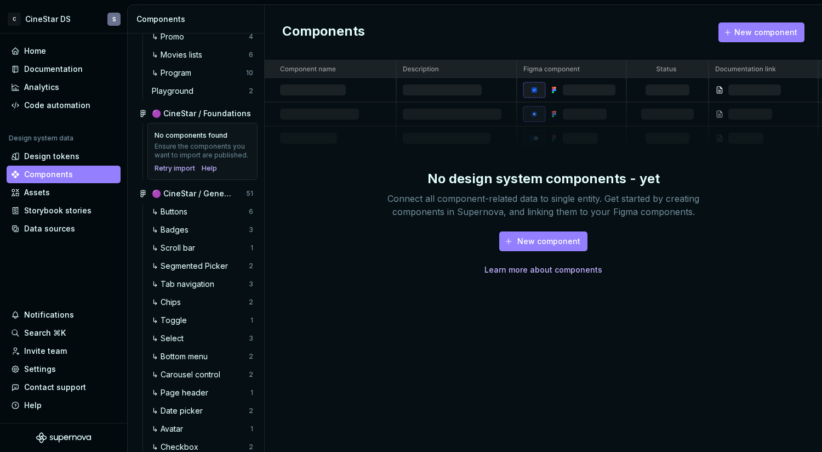
scroll to position [296, 0]
click at [181, 207] on div "↳ Buttons" at bounding box center [172, 210] width 40 height 11
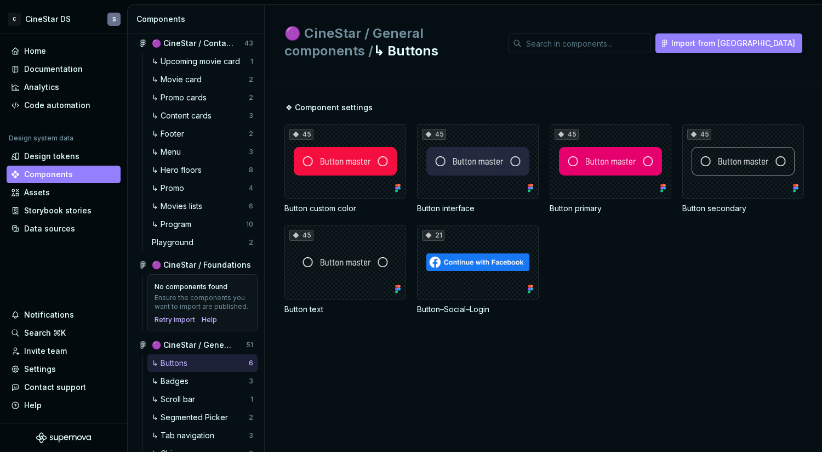
scroll to position [158, 0]
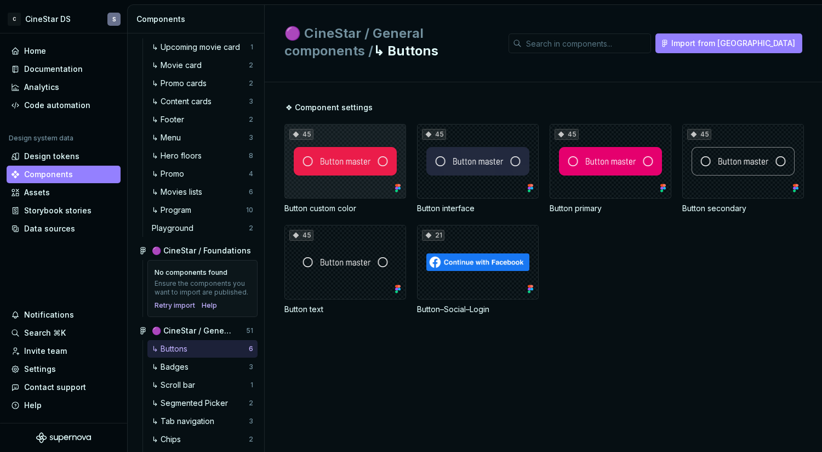
click at [352, 184] on div "45" at bounding box center [346, 161] width 122 height 75
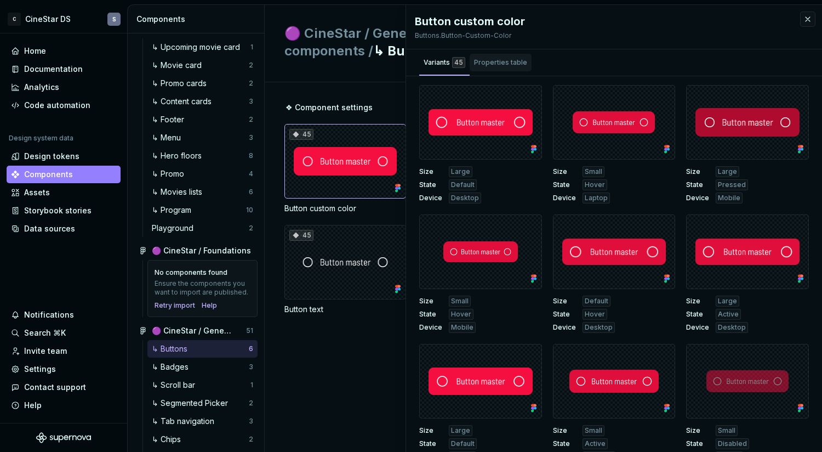
click at [498, 55] on div "Properties table" at bounding box center [501, 63] width 62 height 18
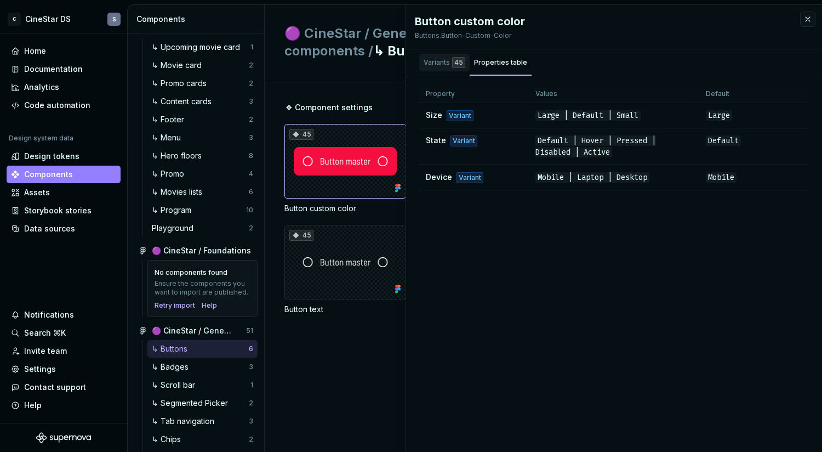
click at [440, 60] on div "Variants 45" at bounding box center [445, 62] width 42 height 11
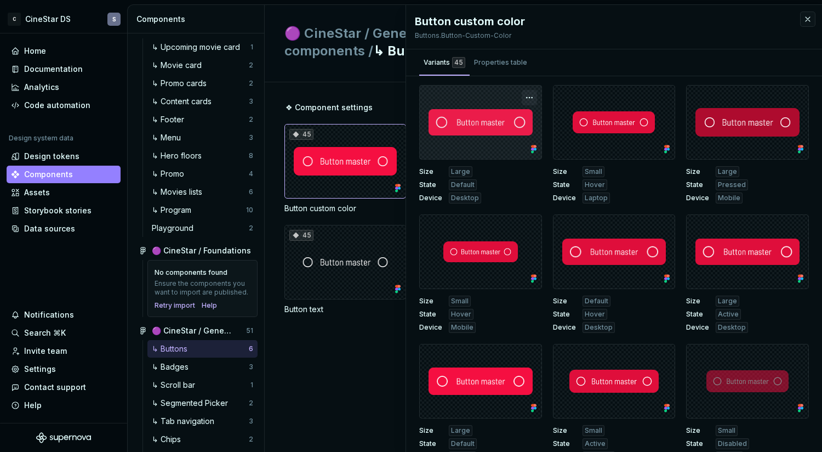
click at [527, 97] on button "button" at bounding box center [529, 97] width 15 height 15
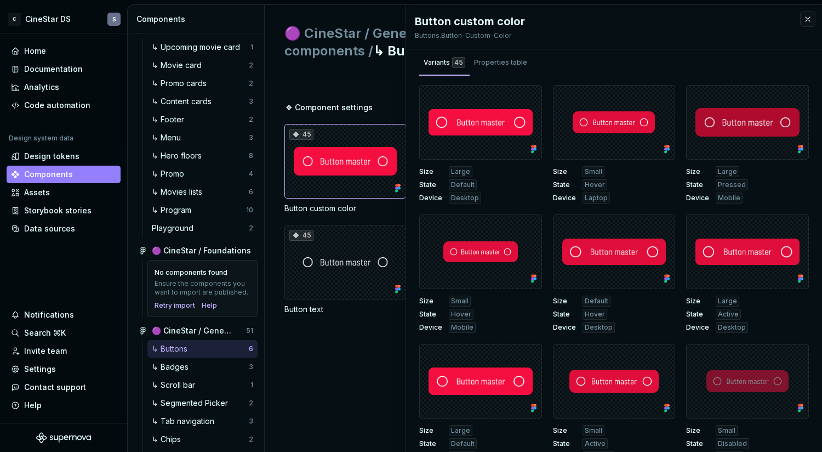
click at [553, 51] on div "Variants 45 Properties table" at bounding box center [614, 62] width 416 height 26
click at [807, 18] on button "button" at bounding box center [807, 19] width 15 height 15
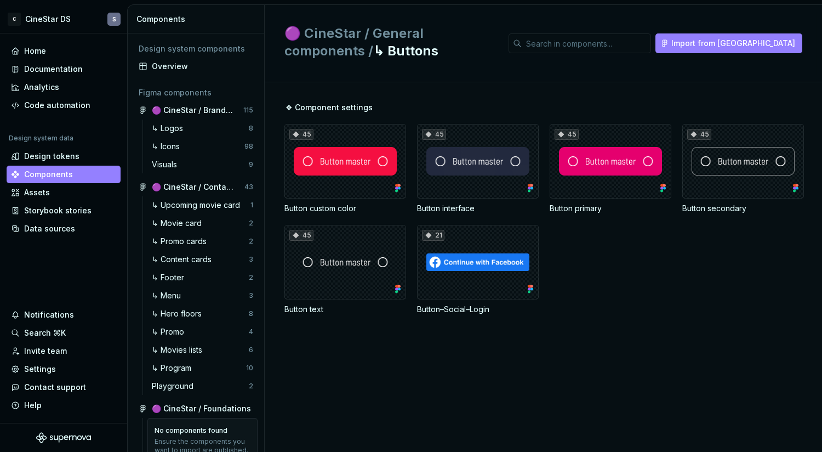
click at [265, 163] on div "❖ Component settings 45 Button custom color 45 Button interface 45 Button prima…" at bounding box center [544, 266] width 558 height 369
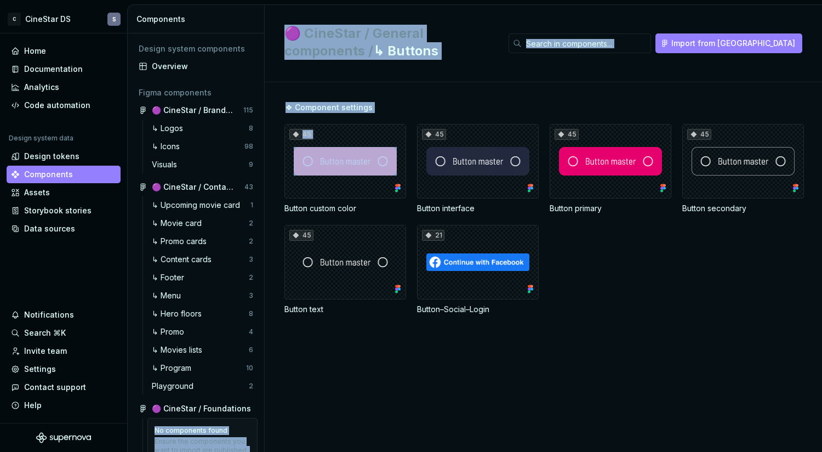
drag, startPoint x: 264, startPoint y: 162, endPoint x: 290, endPoint y: 162, distance: 26.3
click at [290, 162] on div "Components Design system components Overview Figma components 🟣 CineStar / Bran…" at bounding box center [475, 228] width 695 height 447
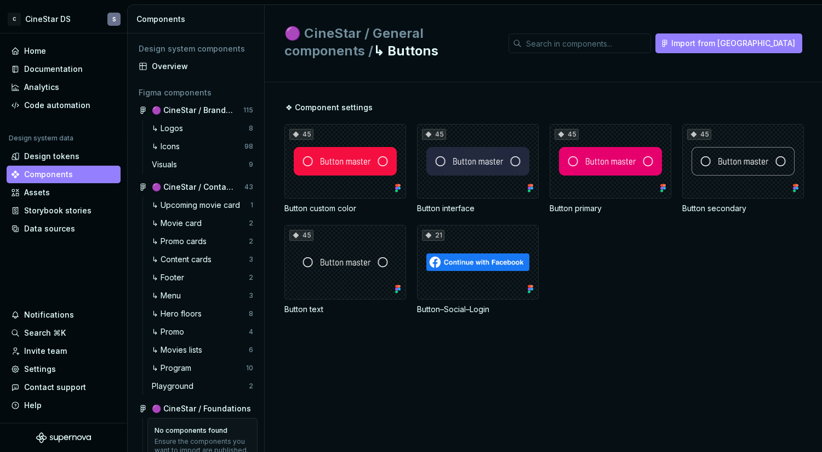
click at [265, 71] on div "🟣 CineStar / General components / ↳ Buttons Import from Figma" at bounding box center [544, 43] width 558 height 77
click at [49, 50] on div "Home" at bounding box center [63, 51] width 105 height 11
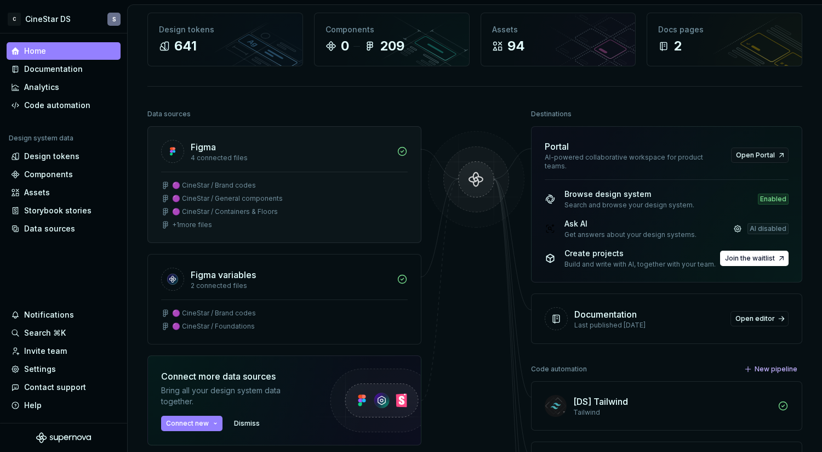
scroll to position [50, 0]
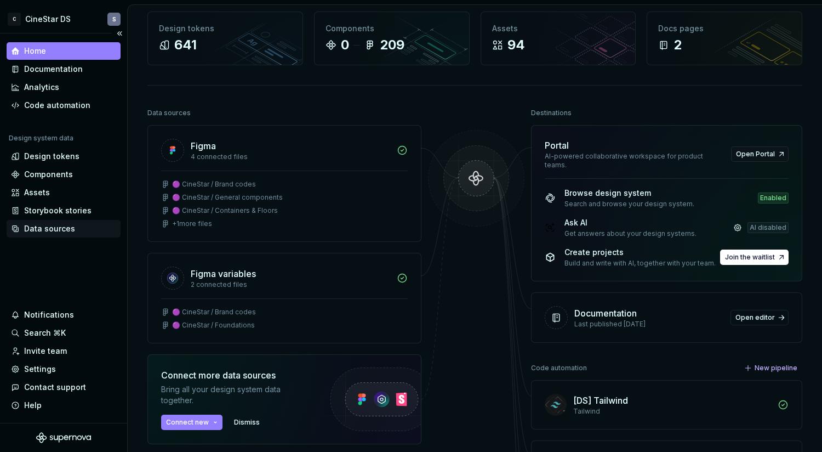
click at [72, 228] on div "Data sources" at bounding box center [63, 228] width 105 height 11
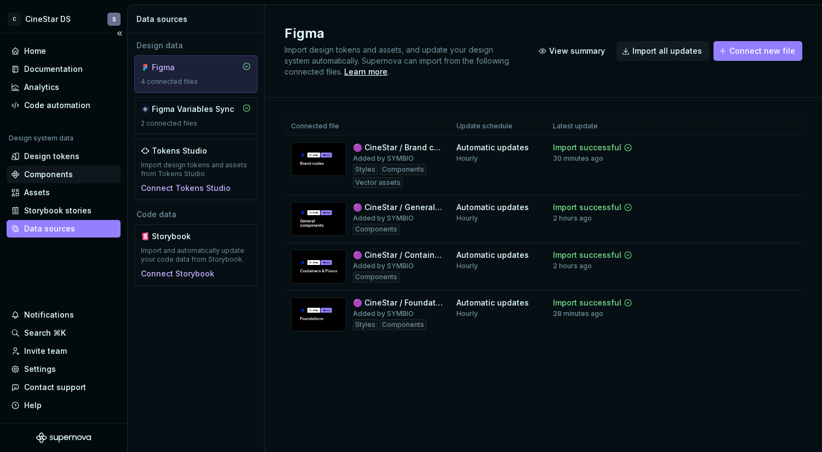
click at [49, 174] on div "Components" at bounding box center [48, 174] width 49 height 11
